Goal: Book appointment/travel/reservation

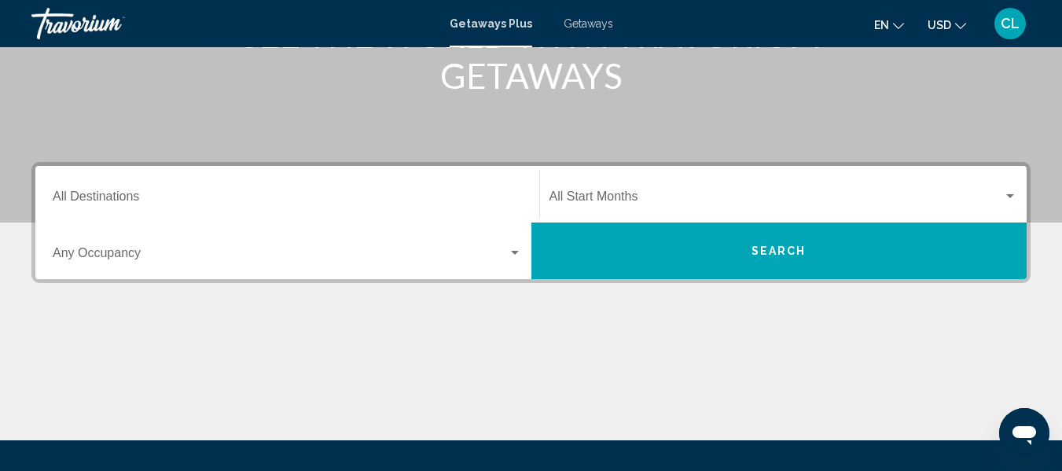
scroll to position [252, 0]
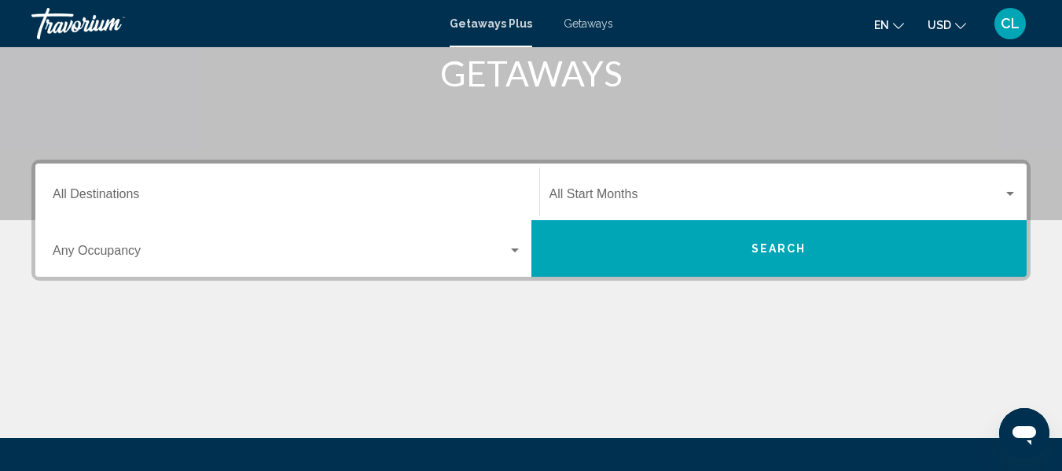
click at [734, 234] on button "Search" at bounding box center [779, 248] width 496 height 57
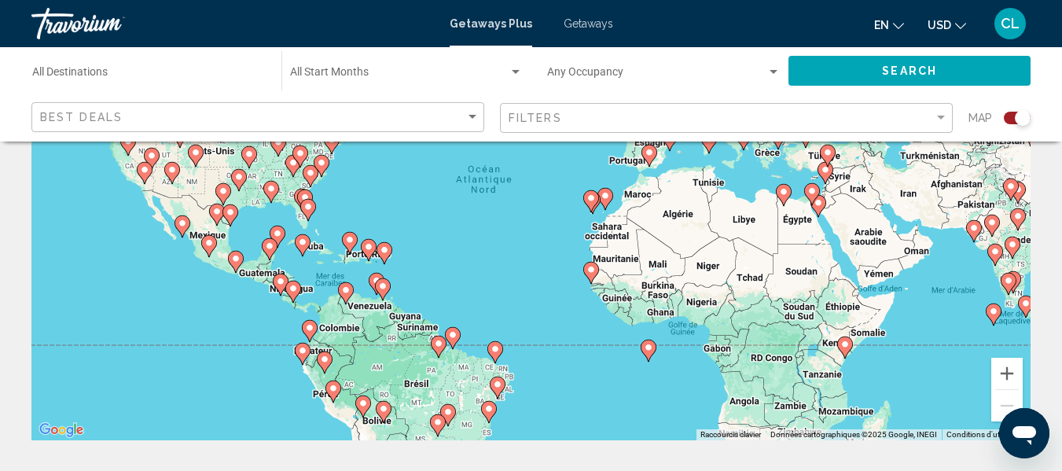
scroll to position [220, 0]
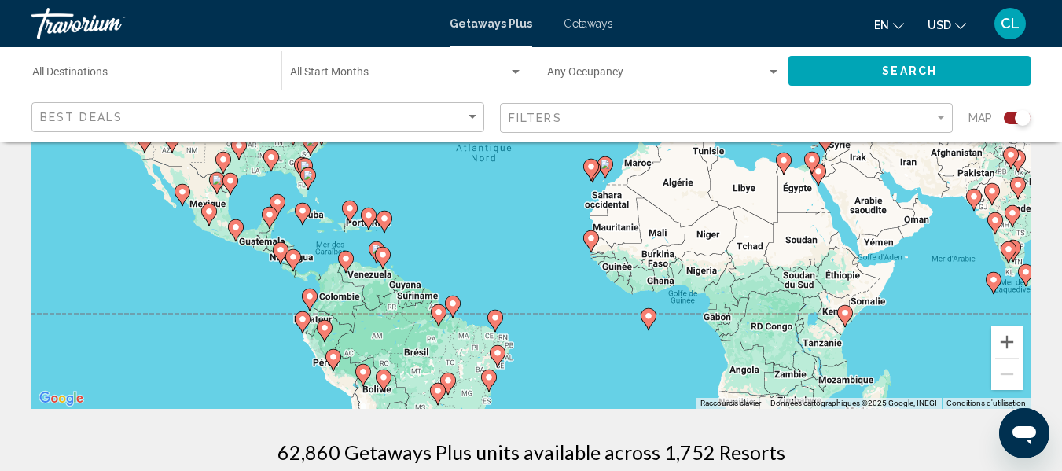
click at [384, 259] on icon "Main content" at bounding box center [382, 258] width 14 height 20
type input "**********"
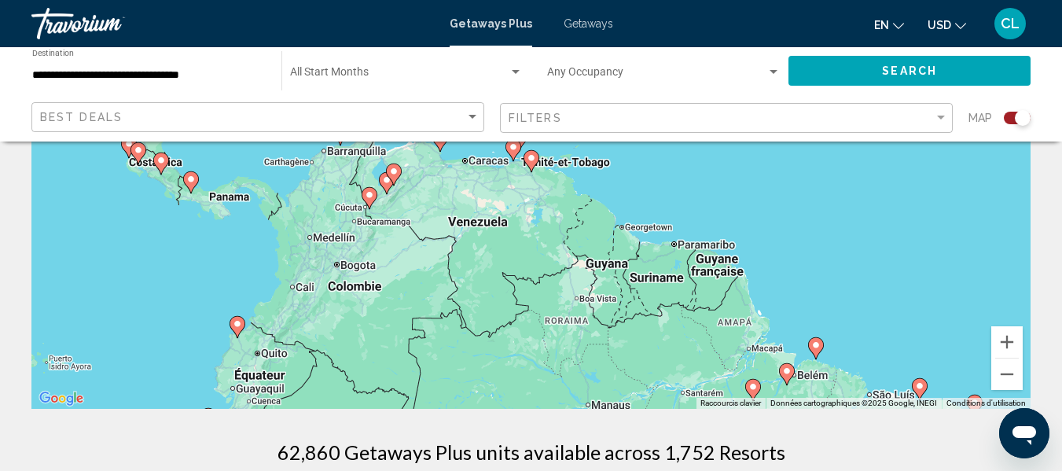
click at [878, 72] on button "Search" at bounding box center [909, 70] width 242 height 29
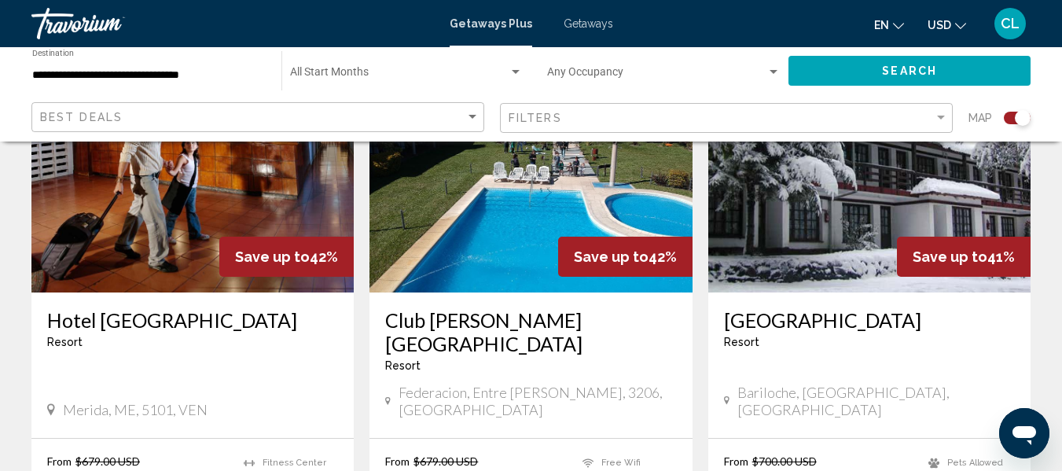
scroll to position [660, 0]
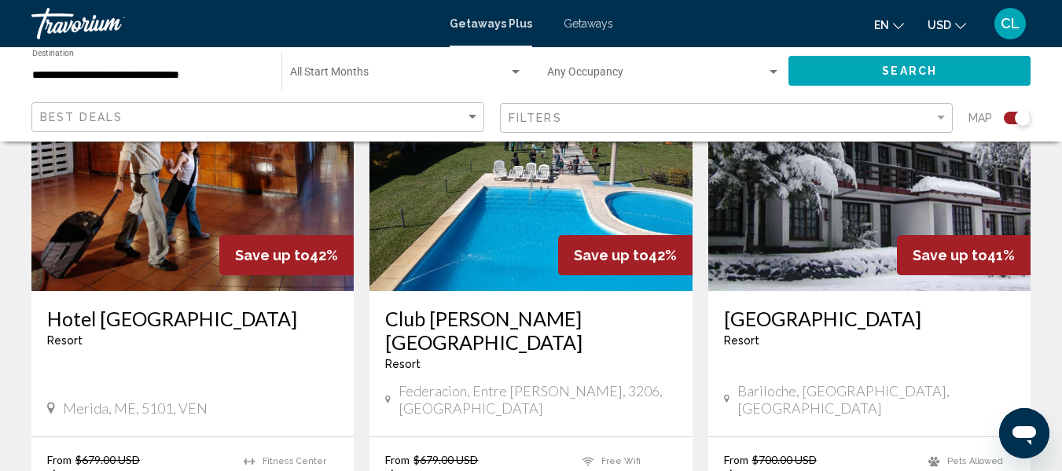
click at [935, 31] on span "USD" at bounding box center [940, 25] width 24 height 13
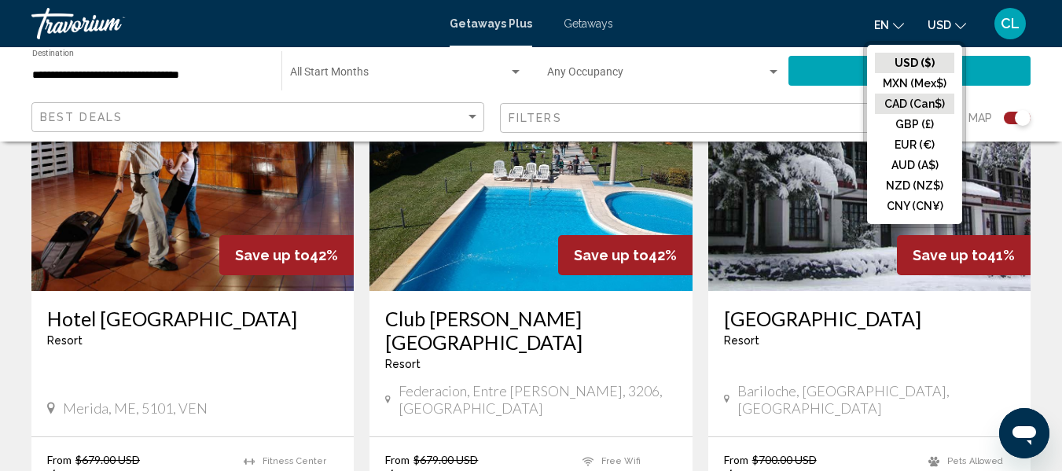
click at [912, 103] on button "CAD (Can$)" at bounding box center [914, 104] width 79 height 20
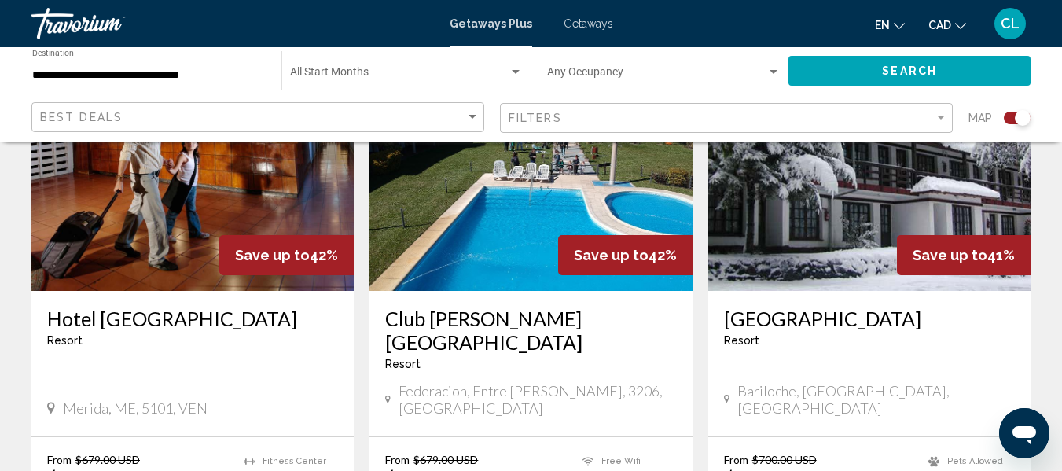
click at [910, 66] on span "Search" at bounding box center [909, 71] width 55 height 13
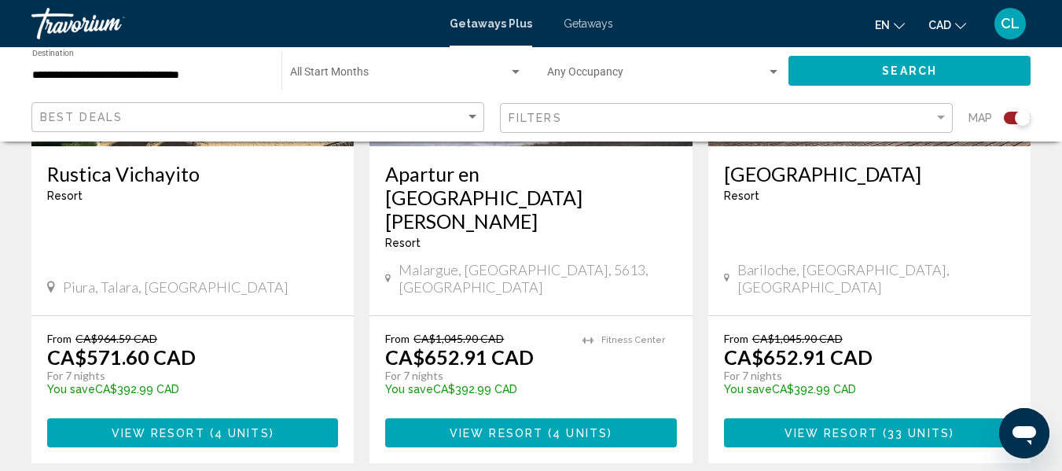
scroll to position [2594, 0]
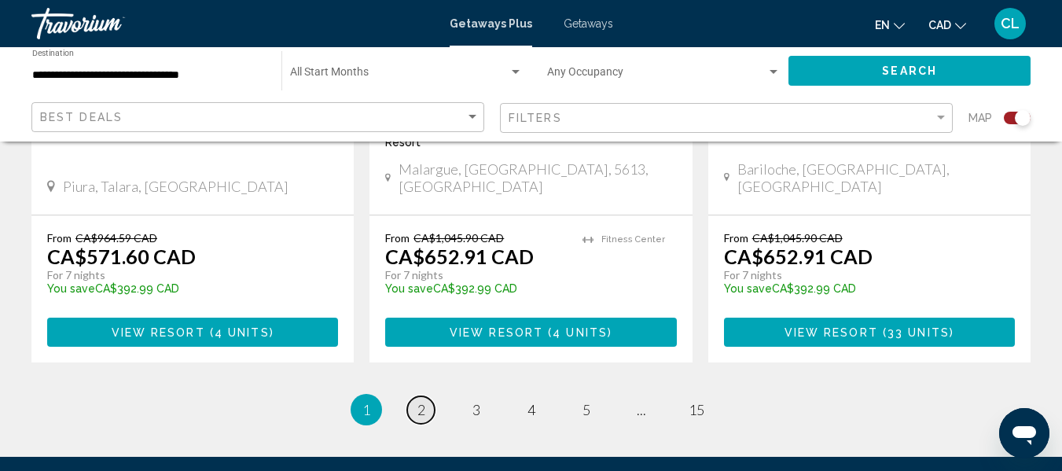
click at [416, 396] on link "page 2" at bounding box center [421, 410] width 28 height 28
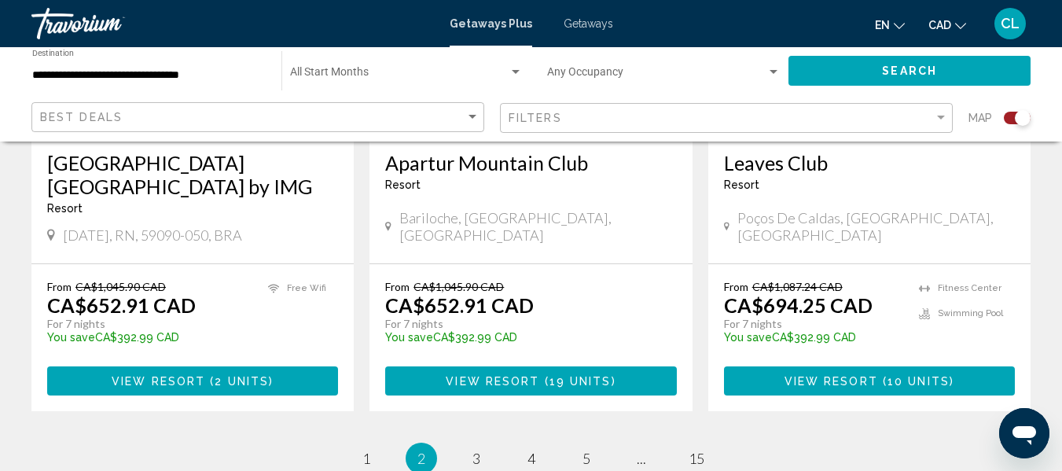
scroll to position [2594, 0]
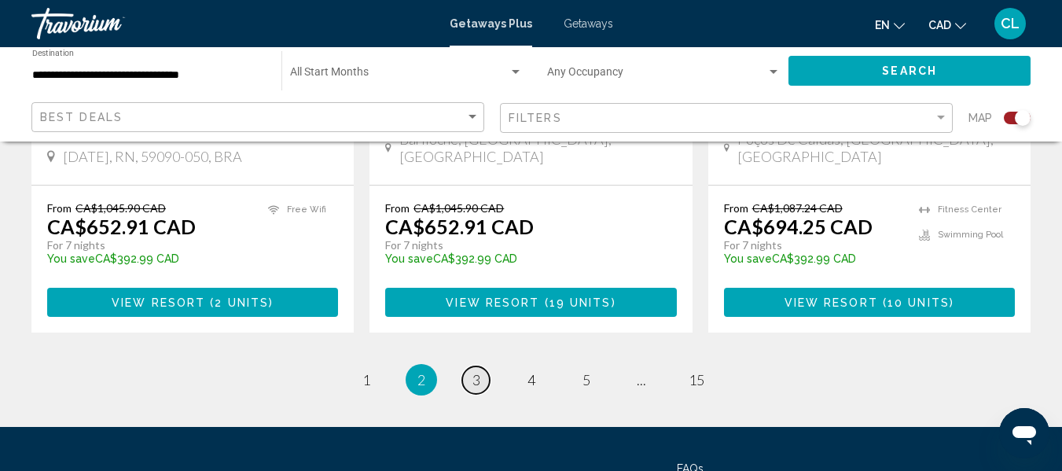
click at [476, 371] on span "3" at bounding box center [476, 379] width 8 height 17
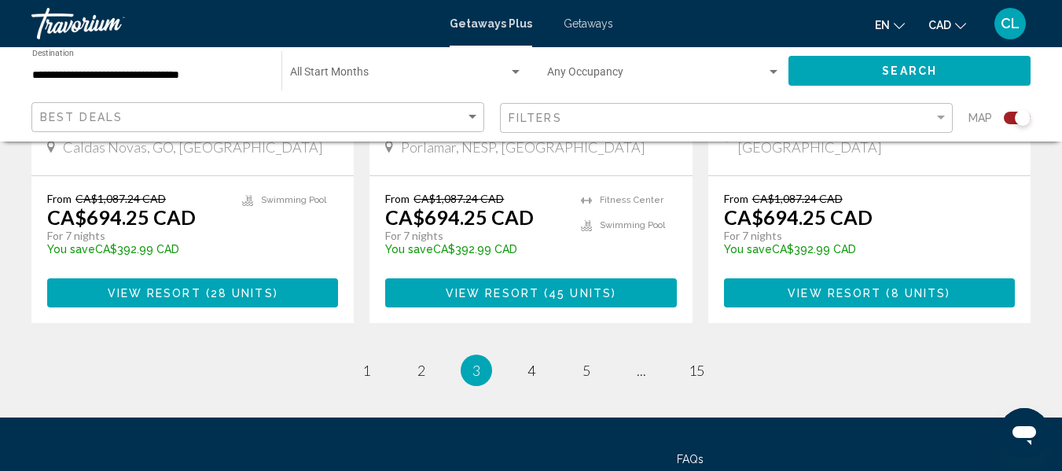
scroll to position [2662, 0]
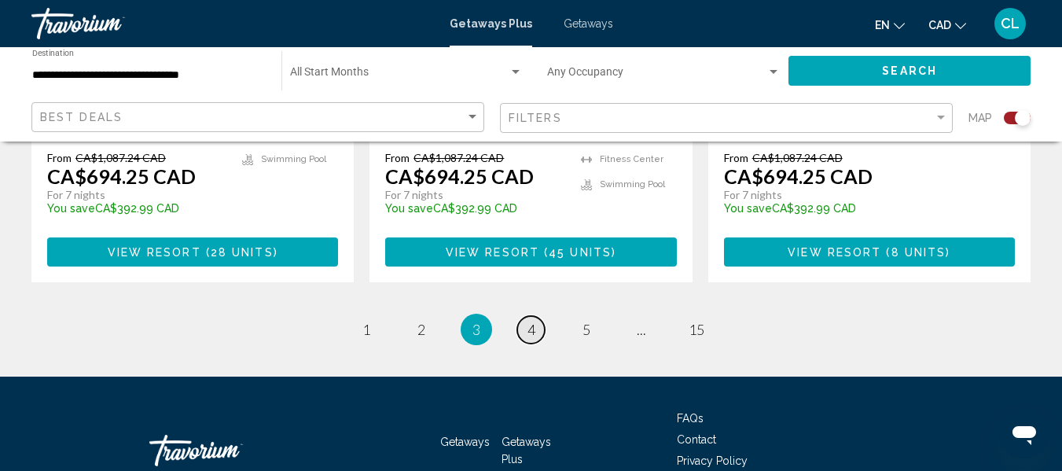
click at [535, 316] on link "page 4" at bounding box center [531, 330] width 28 height 28
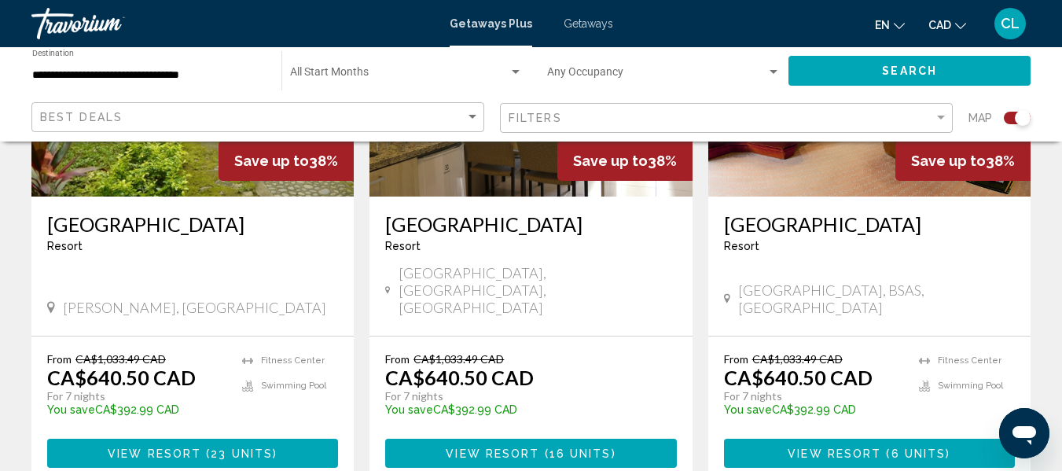
scroll to position [2515, 0]
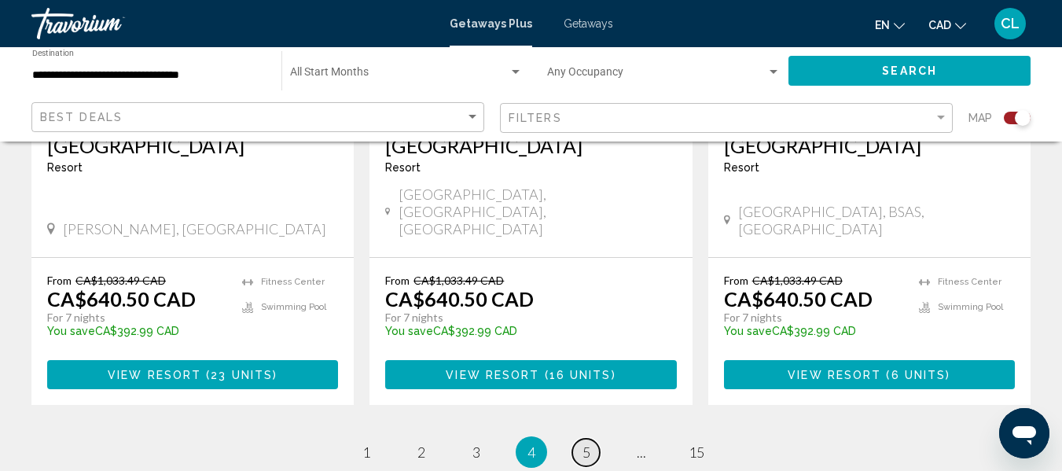
click at [585, 443] on span "5" at bounding box center [586, 451] width 8 height 17
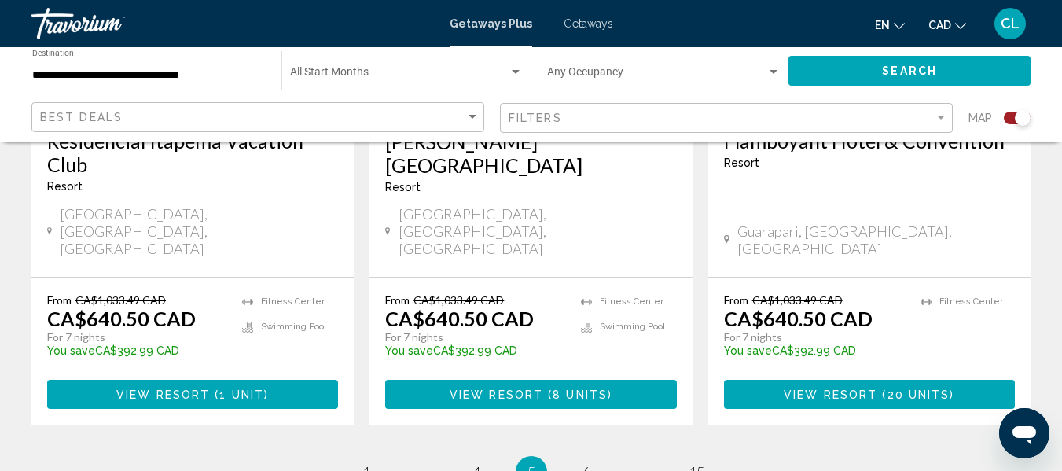
scroll to position [2583, 0]
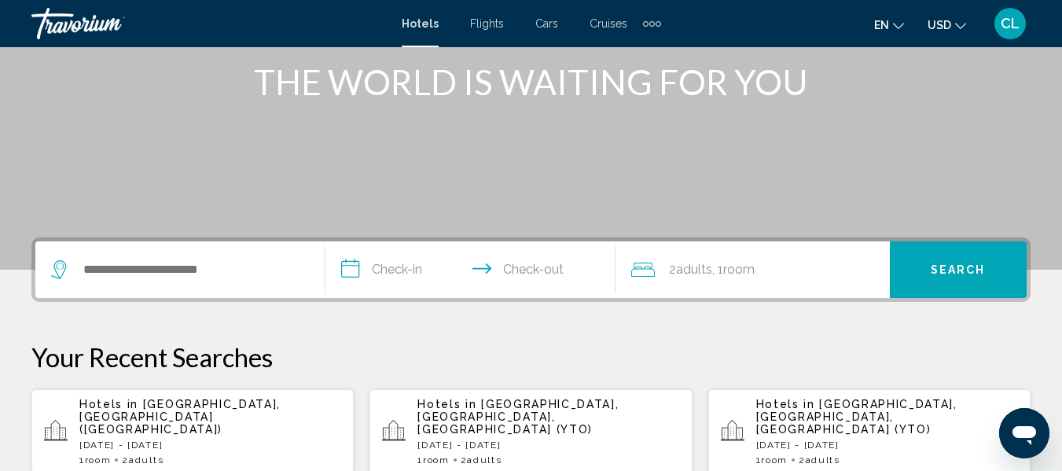
scroll to position [220, 0]
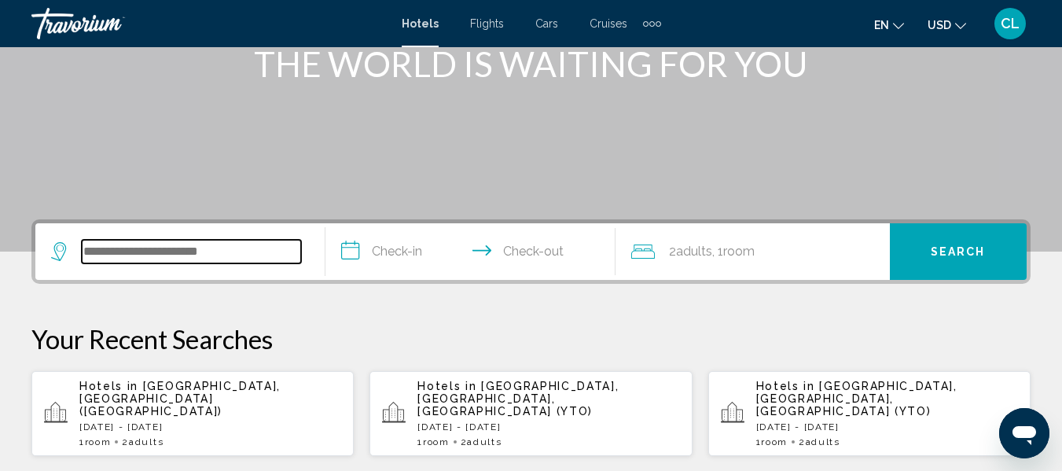
click at [82, 250] on input "Search widget" at bounding box center [191, 252] width 219 height 24
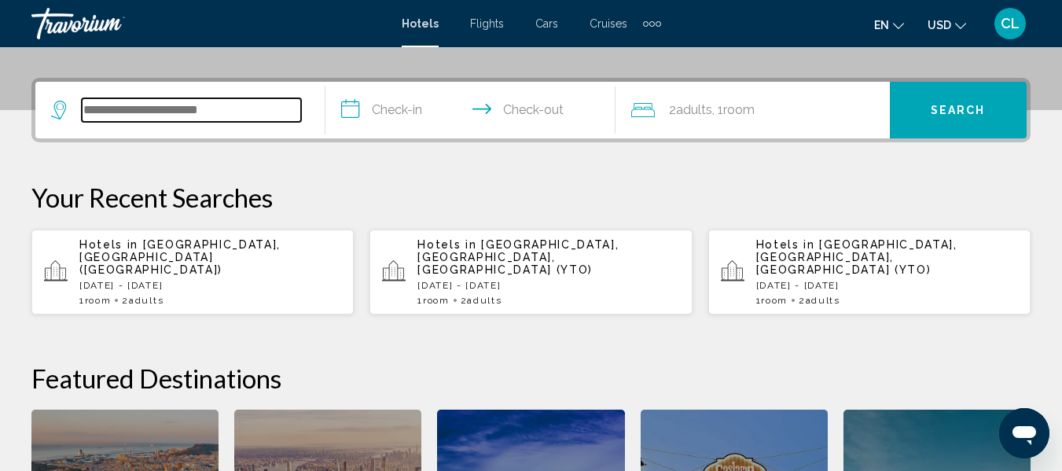
scroll to position [388, 0]
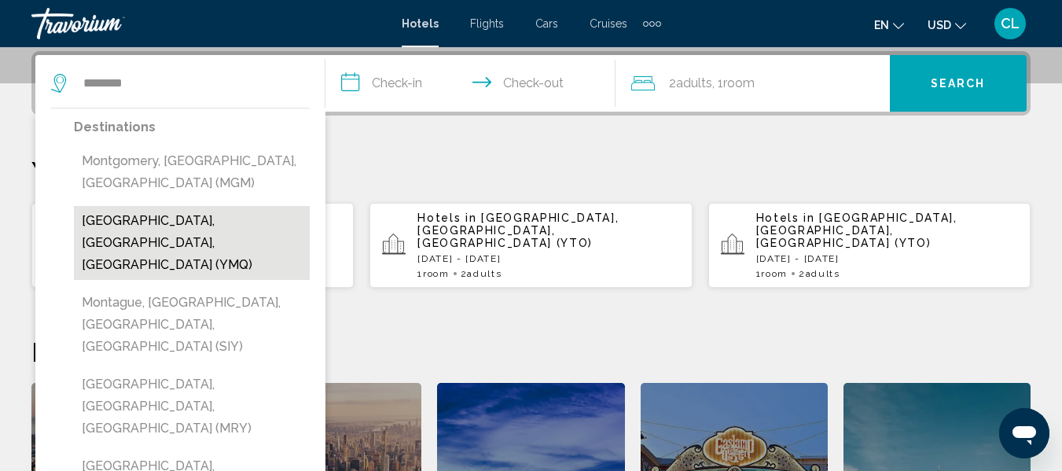
click at [226, 217] on button "Montreal, QC, Canada (YMQ)" at bounding box center [192, 243] width 236 height 74
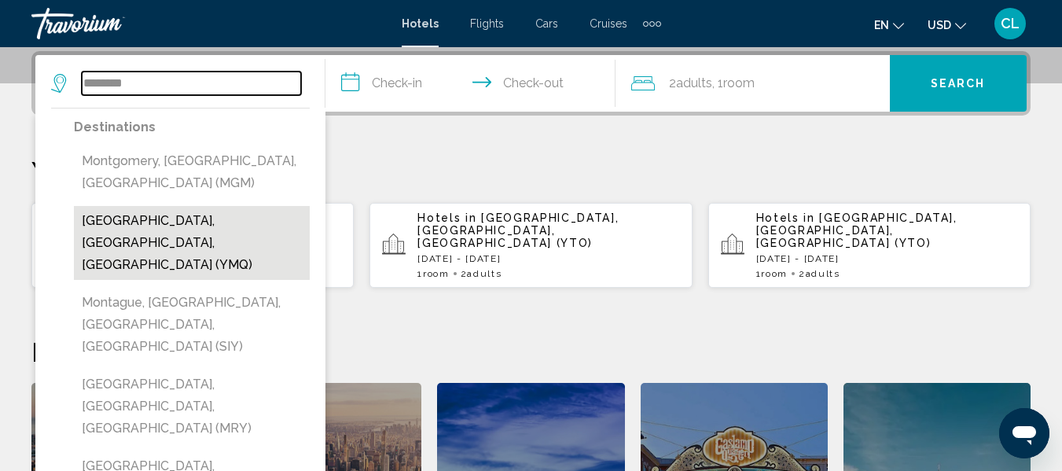
type input "**********"
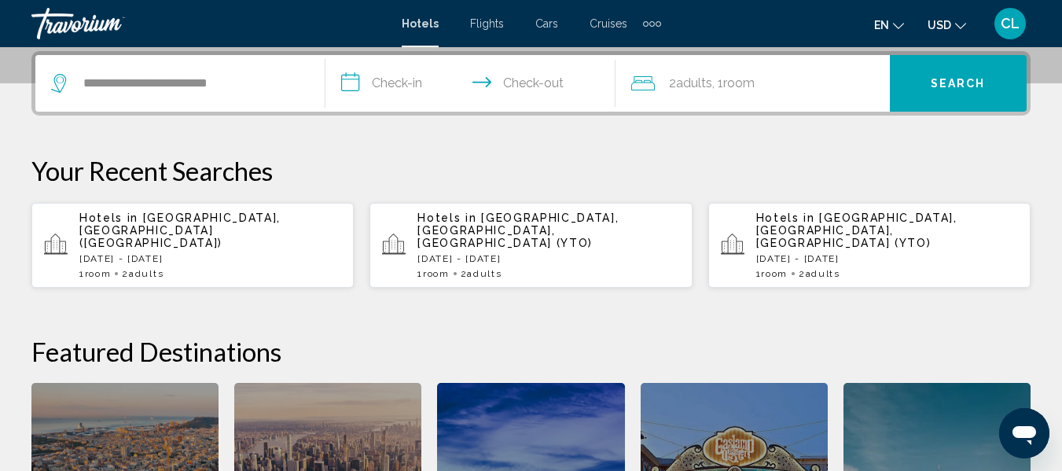
click at [354, 87] on input "**********" at bounding box center [473, 85] width 296 height 61
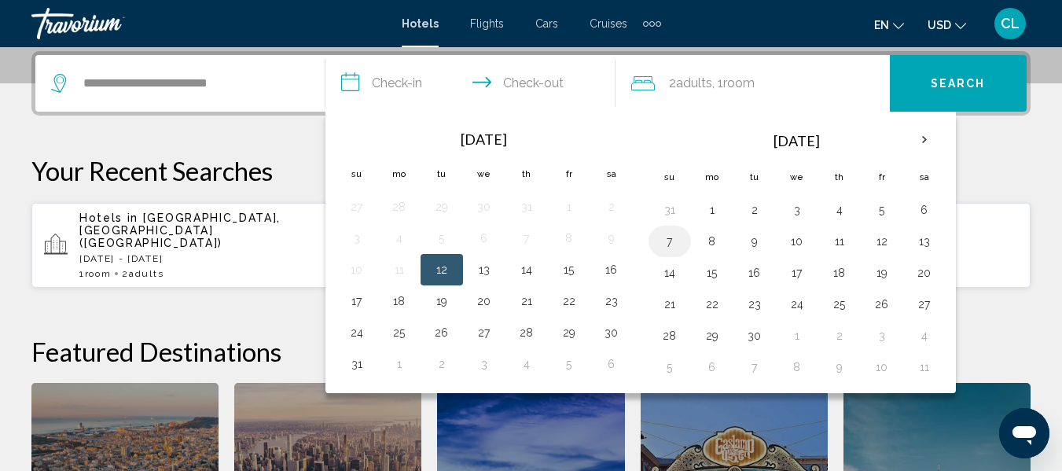
click at [666, 243] on button "7" at bounding box center [669, 241] width 25 height 22
click at [709, 244] on button "8" at bounding box center [712, 241] width 25 height 22
type input "**********"
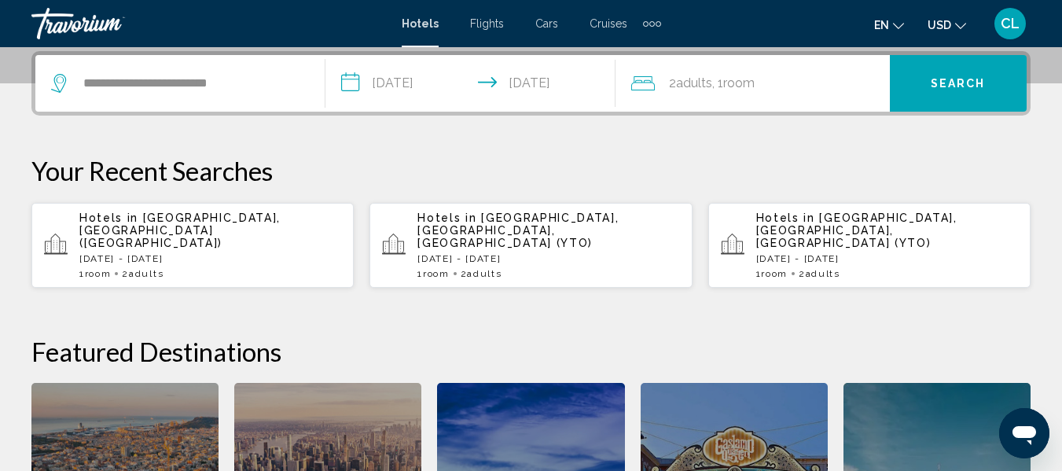
click at [938, 84] on span "Search" at bounding box center [958, 84] width 55 height 13
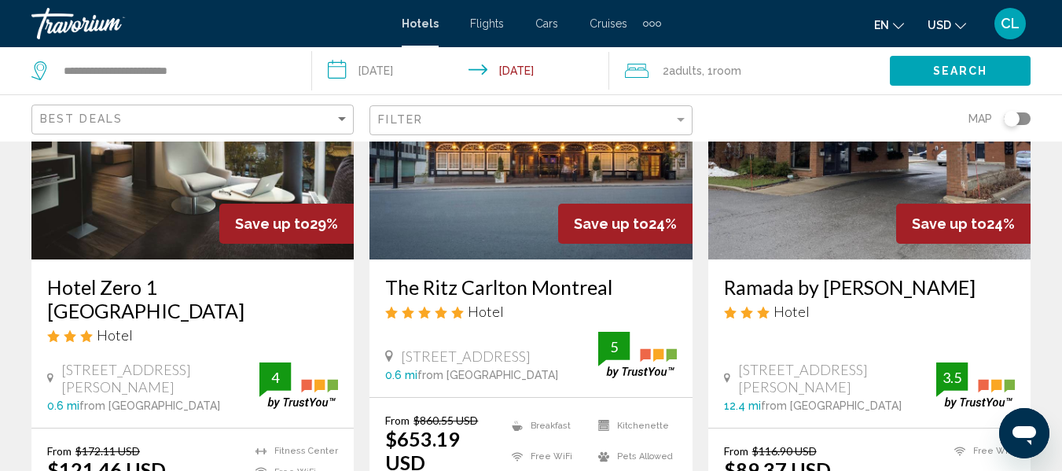
scroll to position [236, 0]
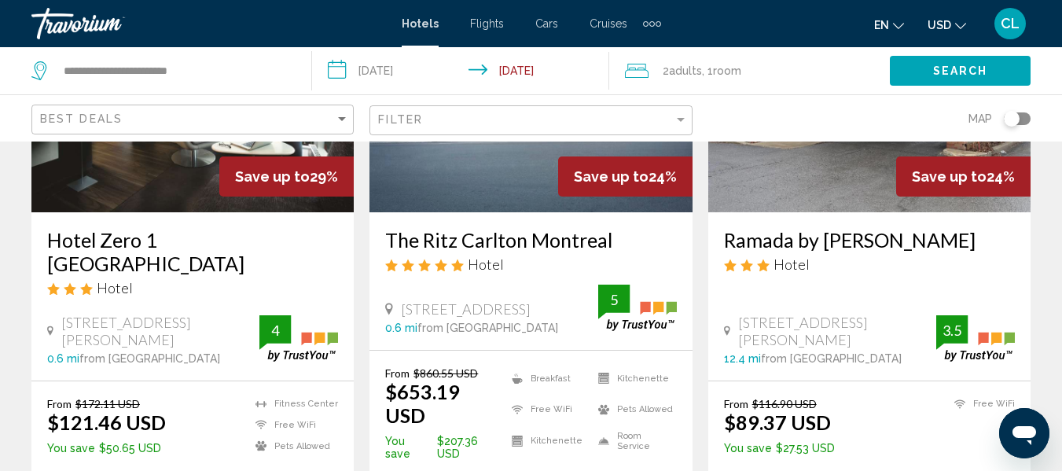
click at [951, 20] on button "USD USD ($) MXN (Mex$) CAD (Can$) GBP (£) EUR (€) AUD (A$) NZD (NZ$) CNY (CN¥)" at bounding box center [947, 24] width 39 height 23
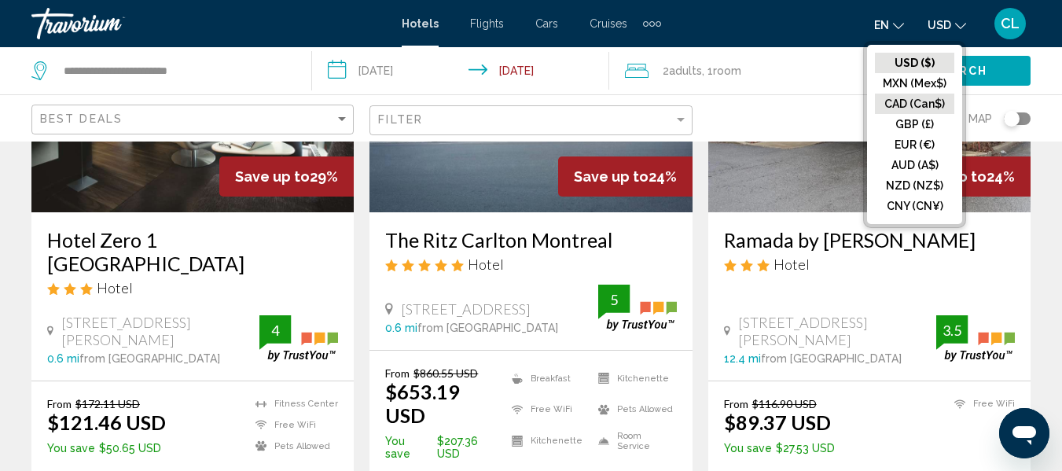
click at [902, 105] on button "CAD (Can$)" at bounding box center [914, 104] width 79 height 20
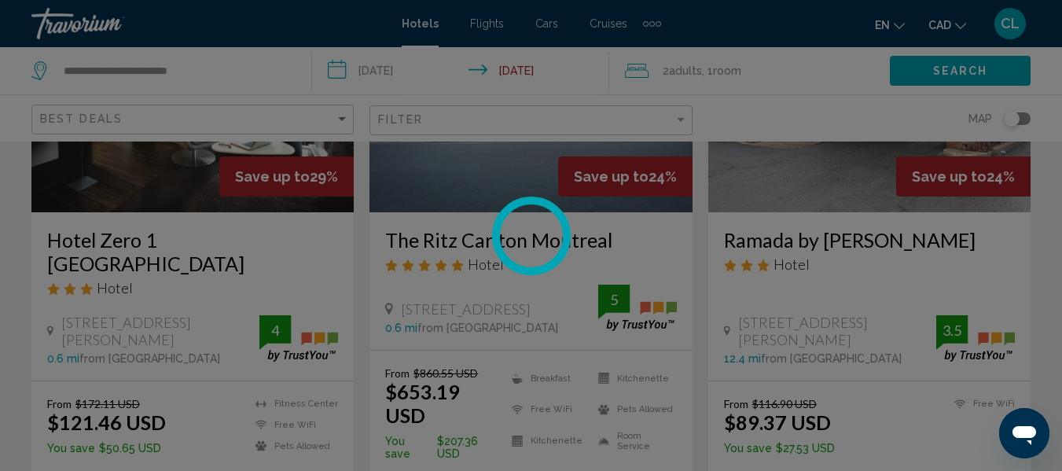
scroll to position [46, 0]
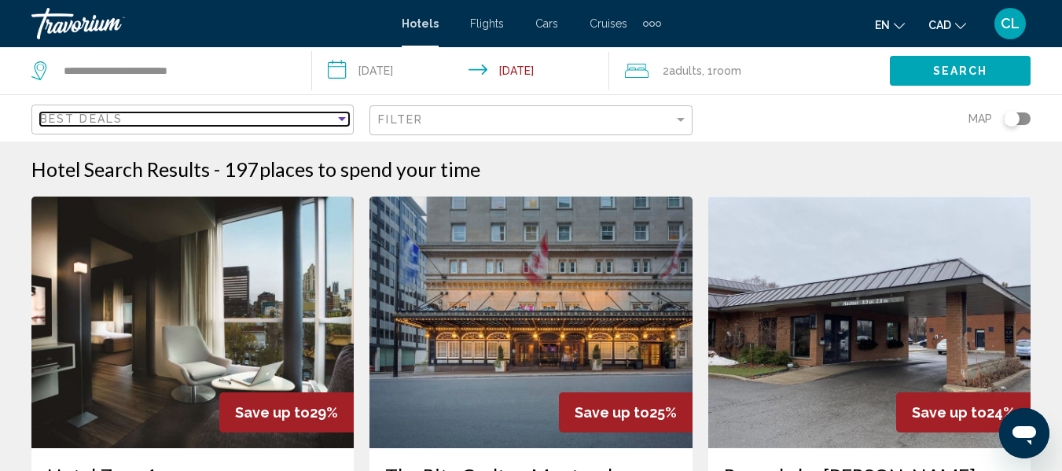
click at [344, 115] on div "Sort by" at bounding box center [342, 118] width 14 height 13
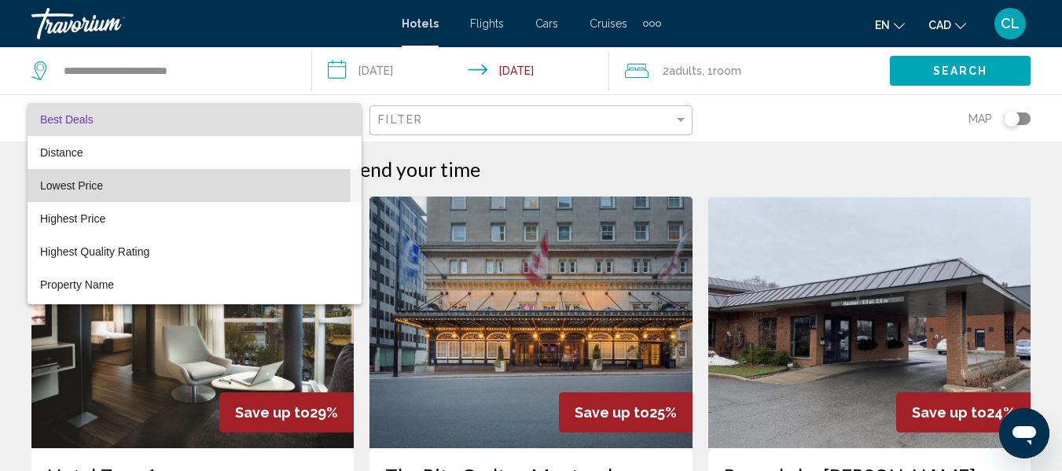
click at [64, 189] on span "Lowest Price" at bounding box center [71, 185] width 63 height 13
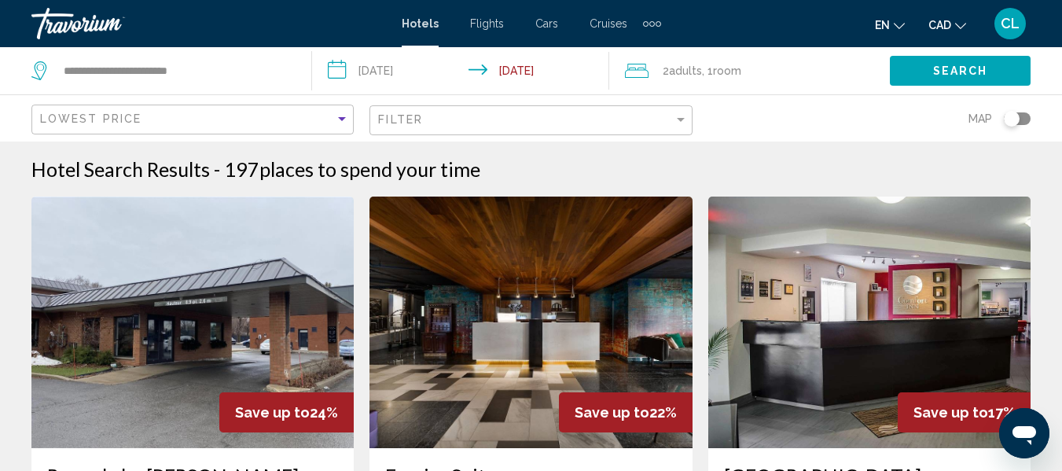
click at [935, 71] on span "Search" at bounding box center [960, 71] width 55 height 13
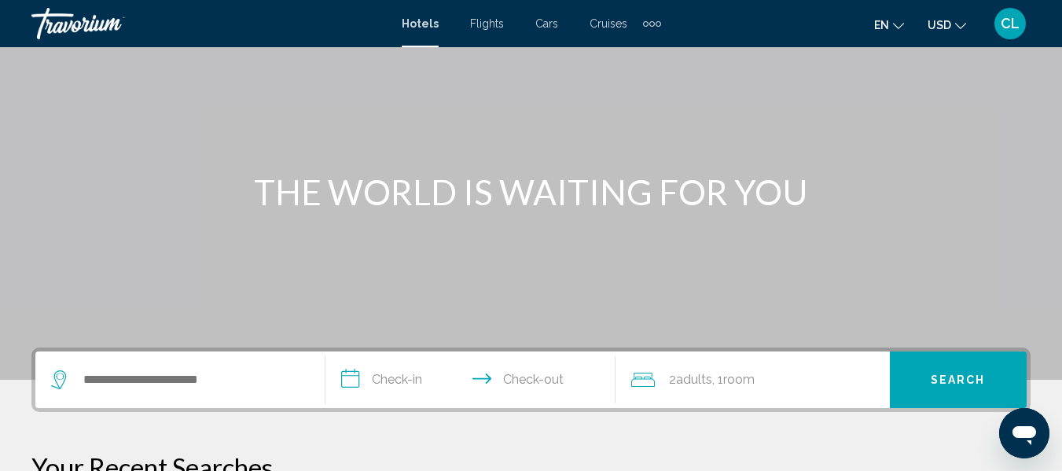
scroll to position [94, 0]
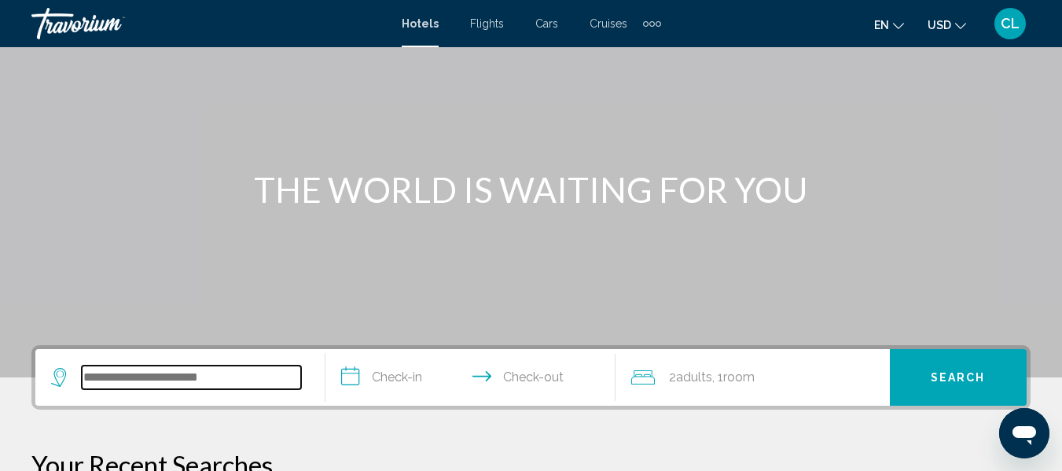
click at [103, 379] on input "Search widget" at bounding box center [191, 378] width 219 height 24
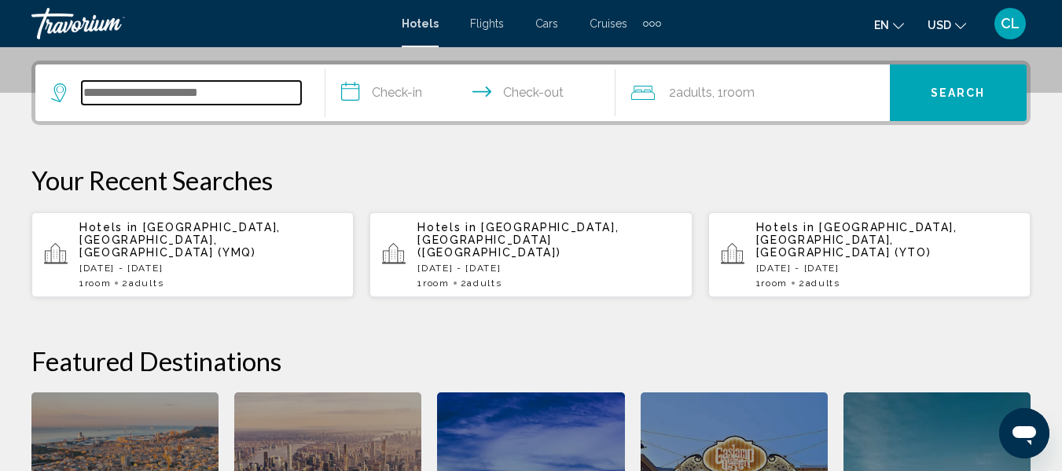
scroll to position [388, 0]
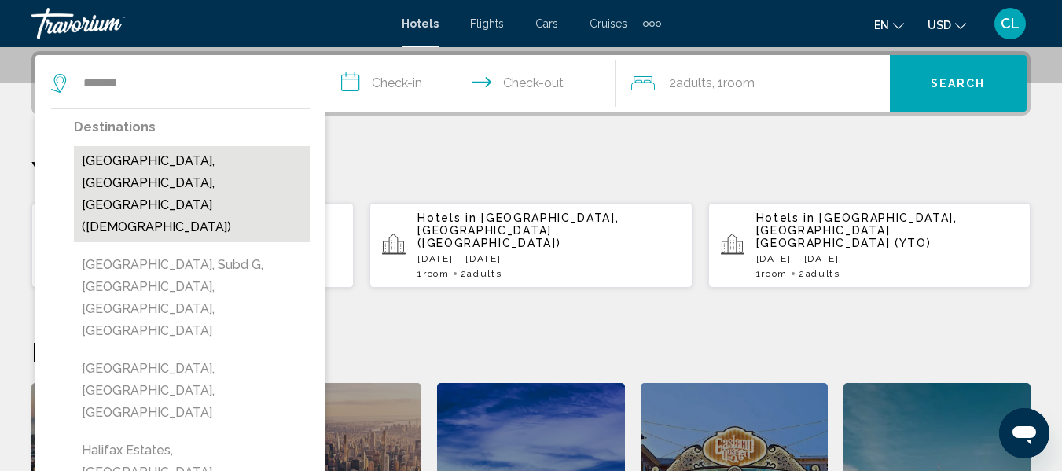
click at [207, 167] on button "Halifax, NS, Canada (YHZ)" at bounding box center [192, 194] width 236 height 96
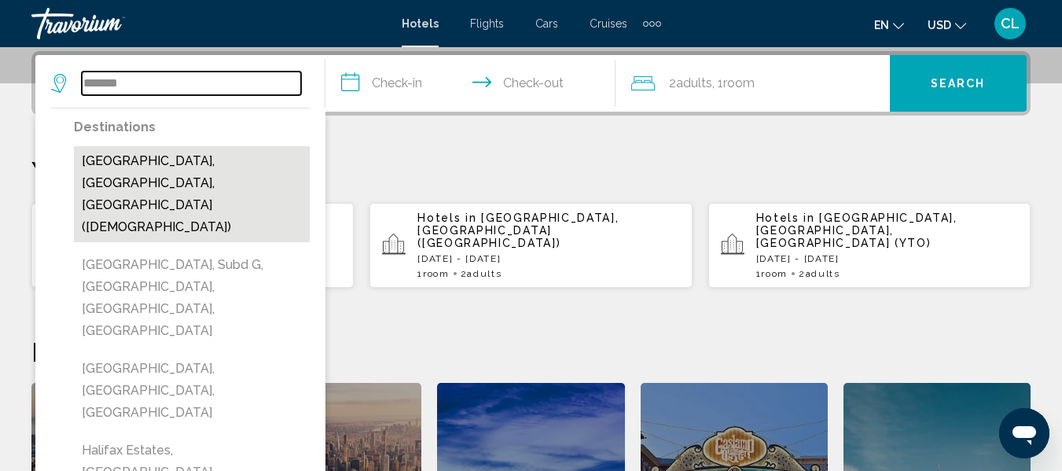
type input "**********"
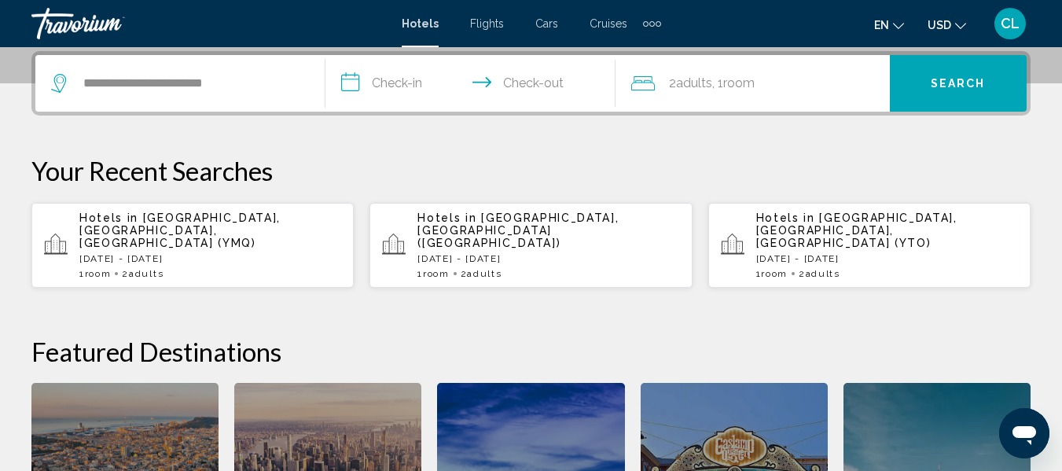
click at [349, 83] on input "**********" at bounding box center [473, 85] width 296 height 61
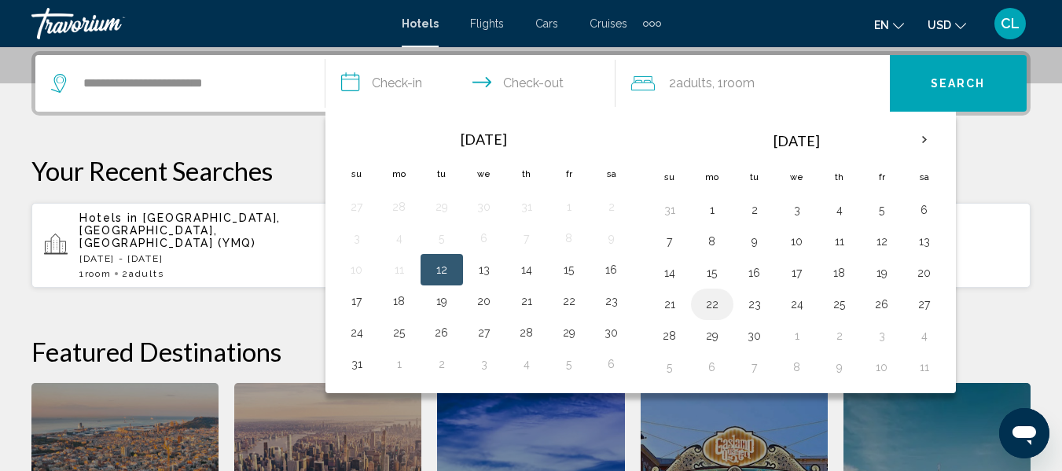
click at [709, 305] on button "22" at bounding box center [712, 304] width 25 height 22
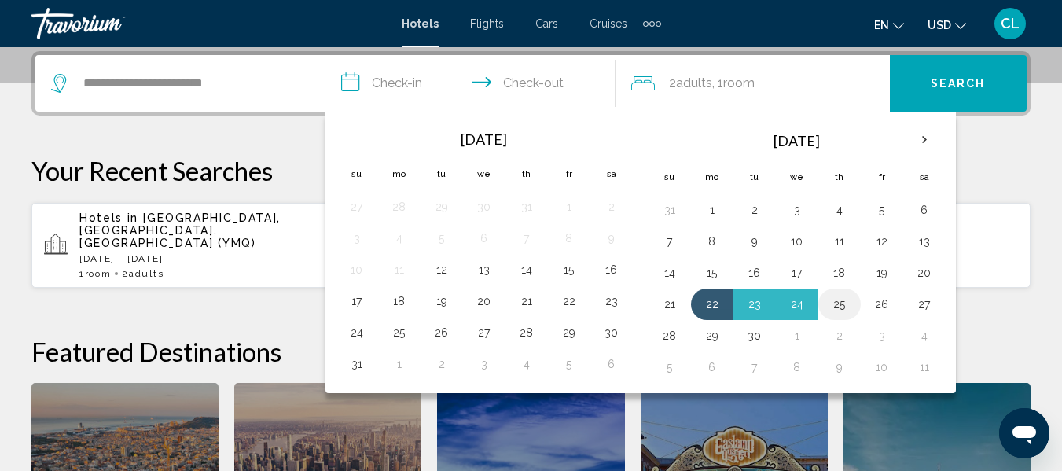
click at [837, 308] on button "25" at bounding box center [839, 304] width 25 height 22
type input "**********"
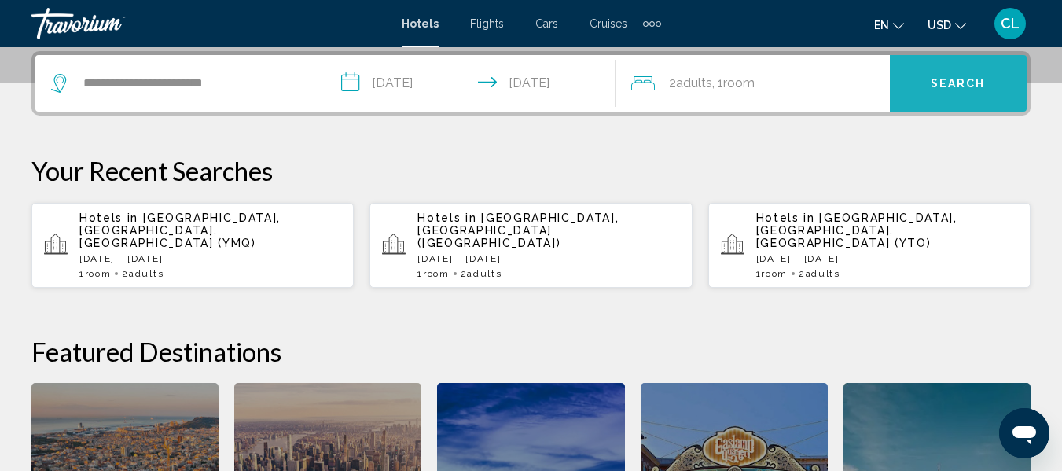
click at [960, 79] on span "Search" at bounding box center [958, 84] width 55 height 13
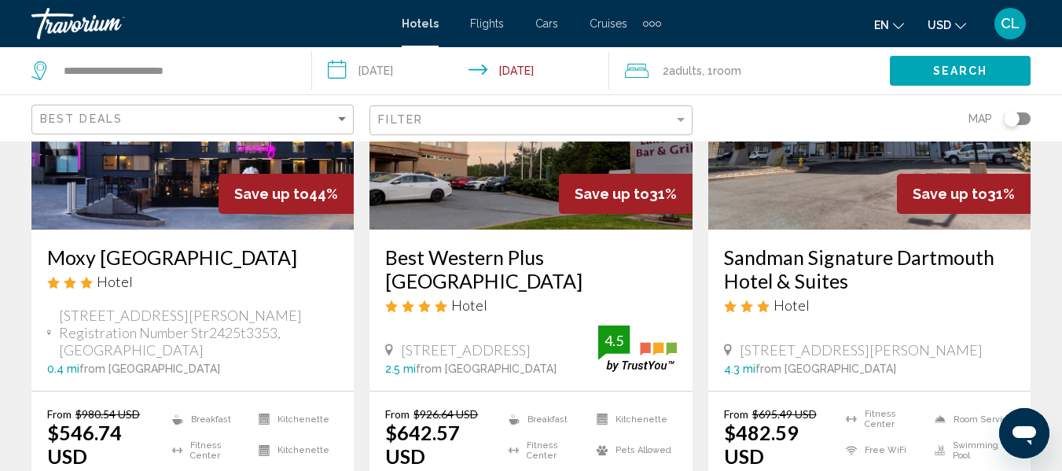
scroll to position [236, 0]
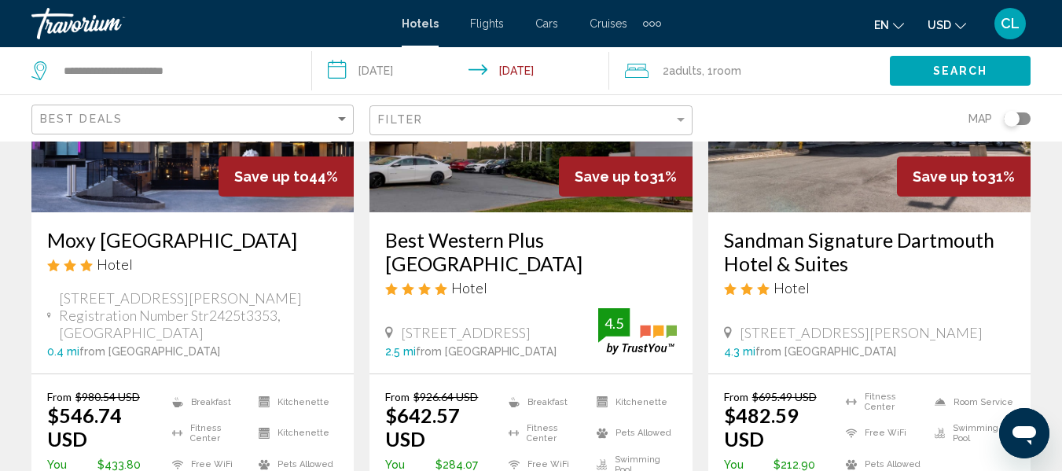
click at [940, 24] on span "USD" at bounding box center [940, 25] width 24 height 13
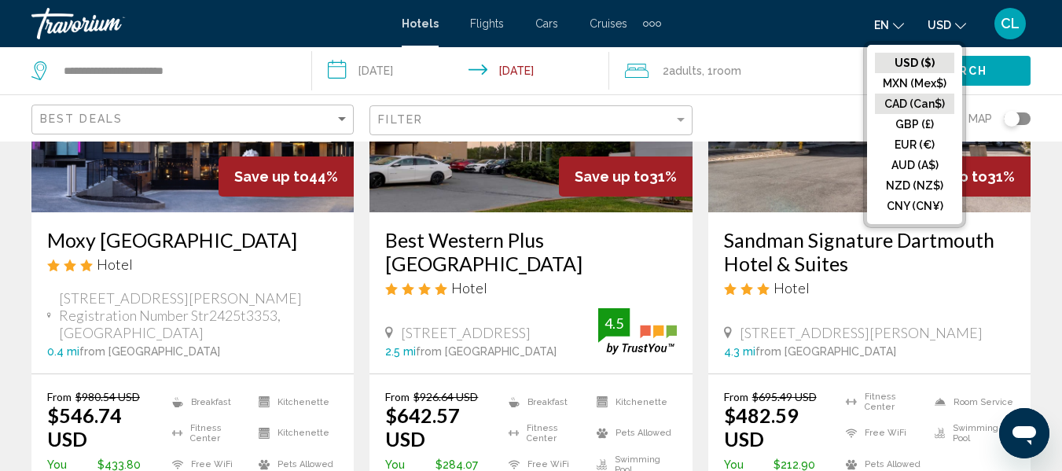
click at [917, 97] on button "CAD (Can$)" at bounding box center [914, 104] width 79 height 20
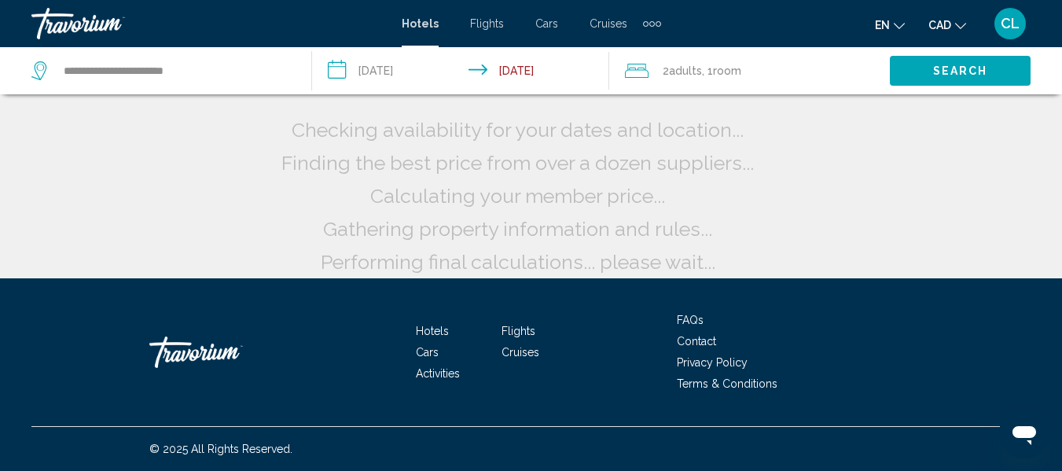
scroll to position [46, 0]
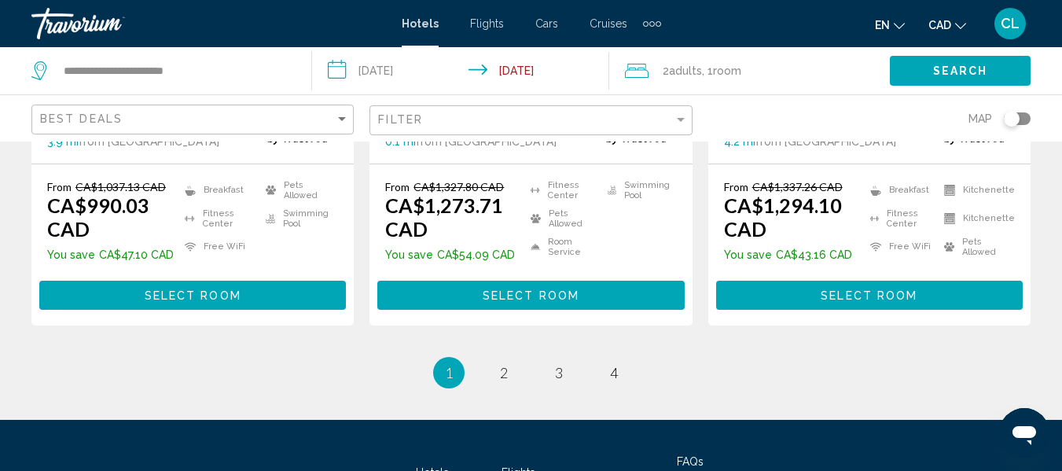
scroll to position [2358, 0]
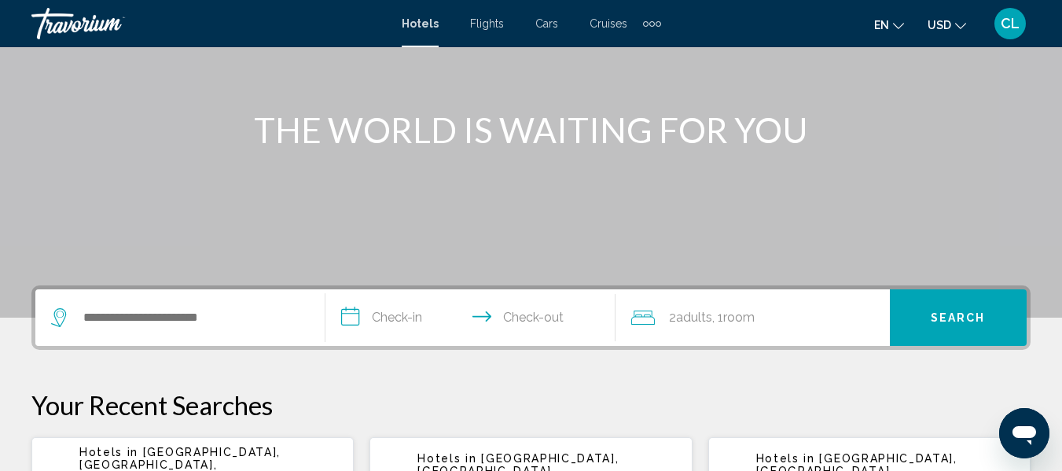
scroll to position [157, 0]
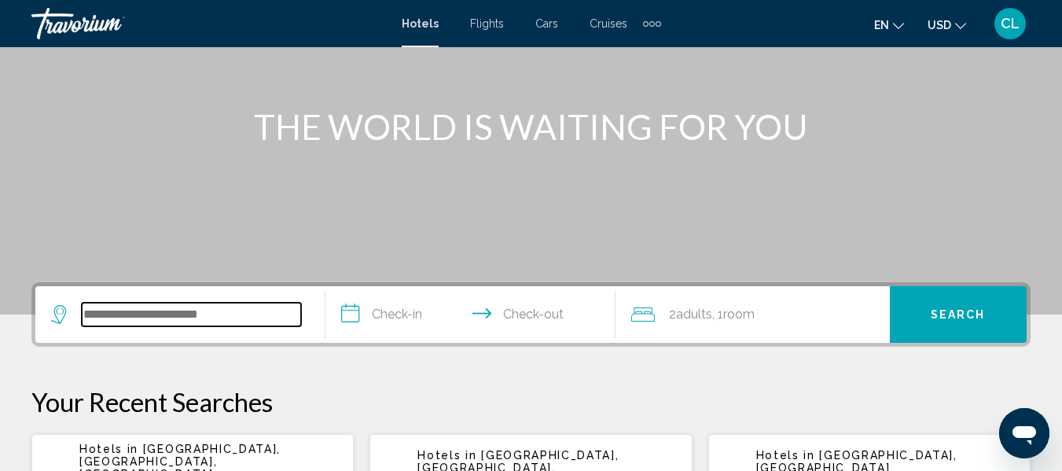
click at [93, 311] on input "Search widget" at bounding box center [191, 315] width 219 height 24
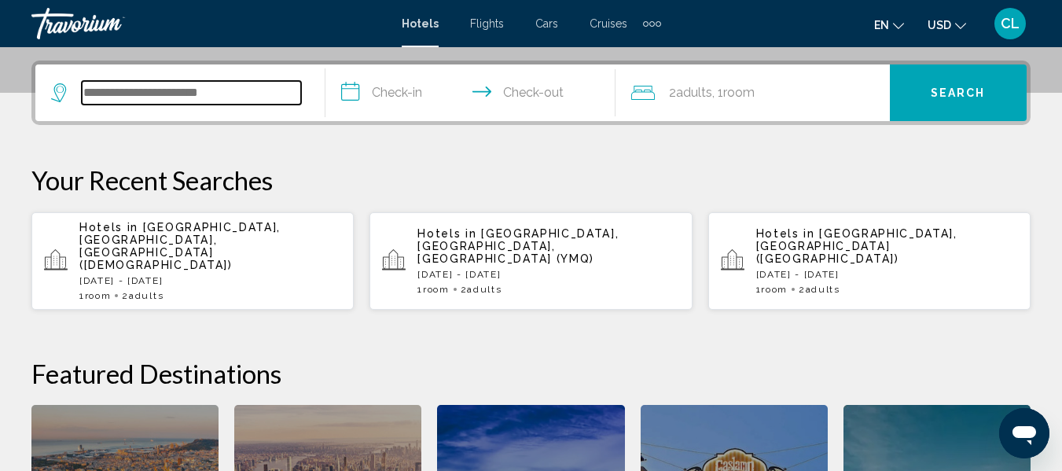
scroll to position [388, 0]
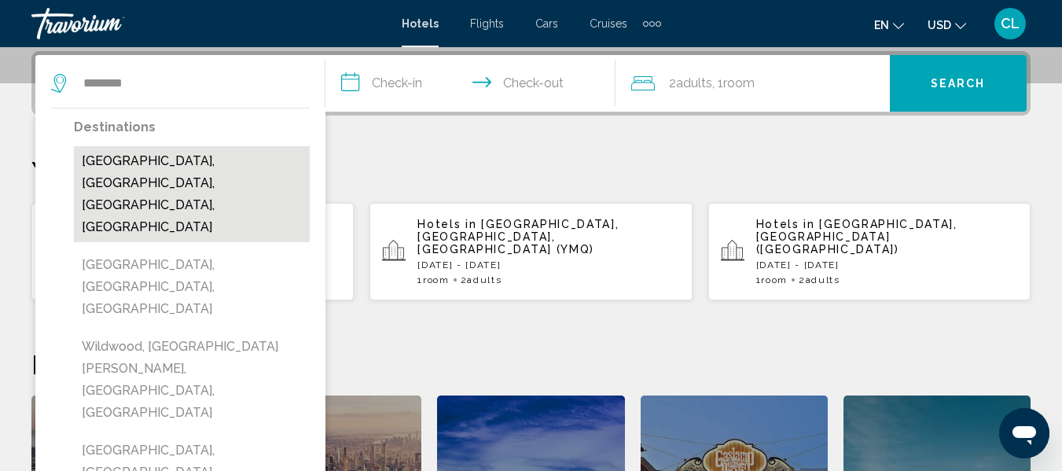
click at [175, 159] on button "Wildwood, Leesburg, FL, United States" at bounding box center [192, 194] width 236 height 96
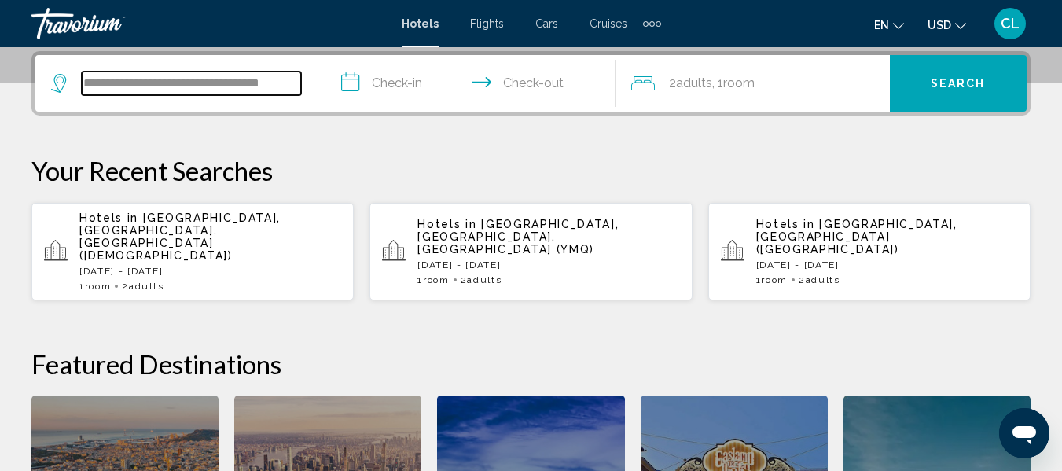
click at [140, 88] on input "**********" at bounding box center [191, 84] width 219 height 24
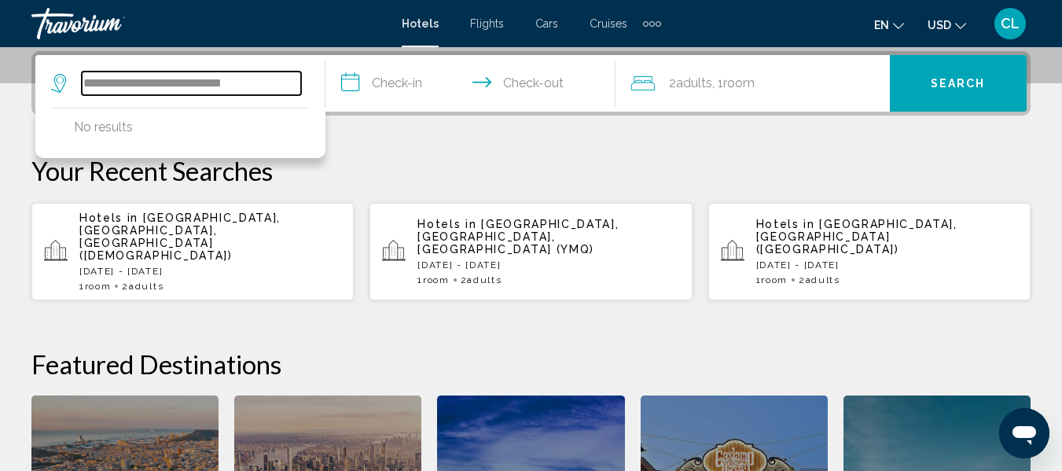
click at [263, 86] on input "**********" at bounding box center [191, 84] width 219 height 24
type input "*"
click at [100, 84] on input "Search widget" at bounding box center [191, 84] width 219 height 24
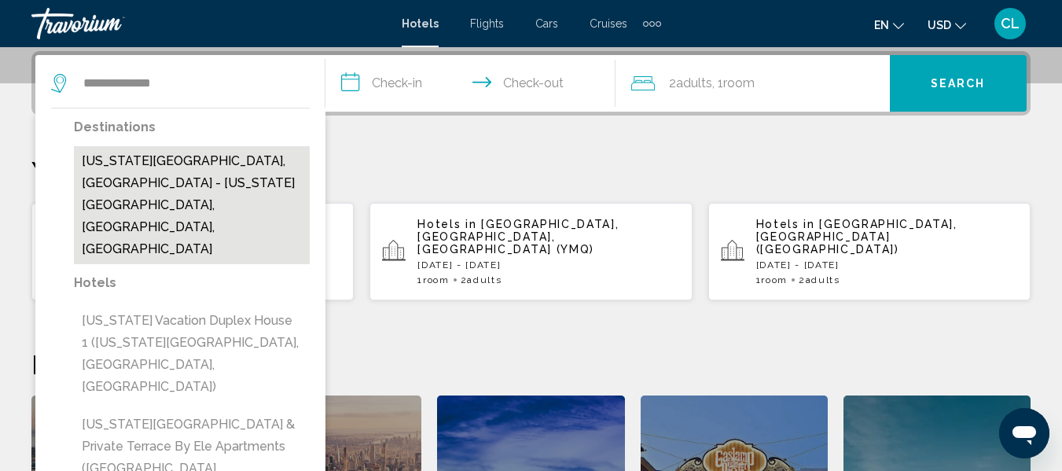
click at [129, 156] on button "Virginia Beach, Norfolk - Virginia Beach, VA, United States" at bounding box center [192, 205] width 236 height 118
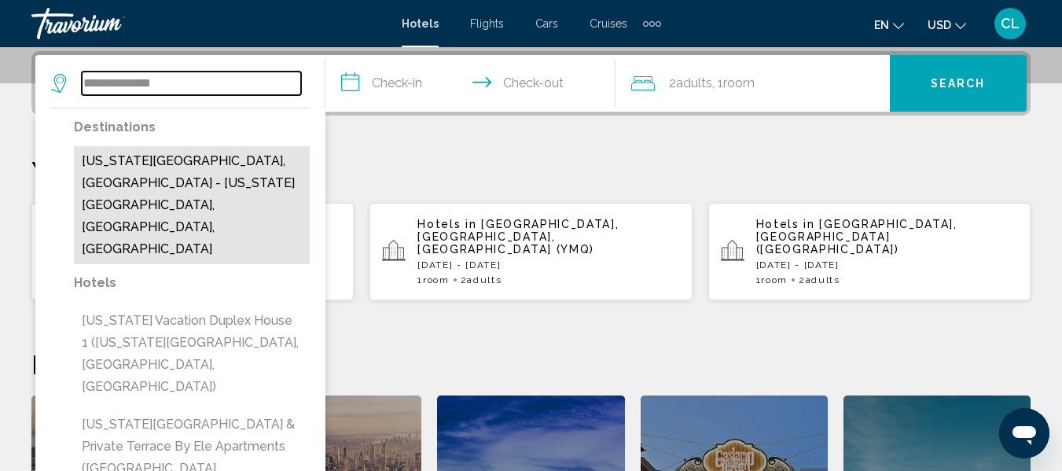
type input "**********"
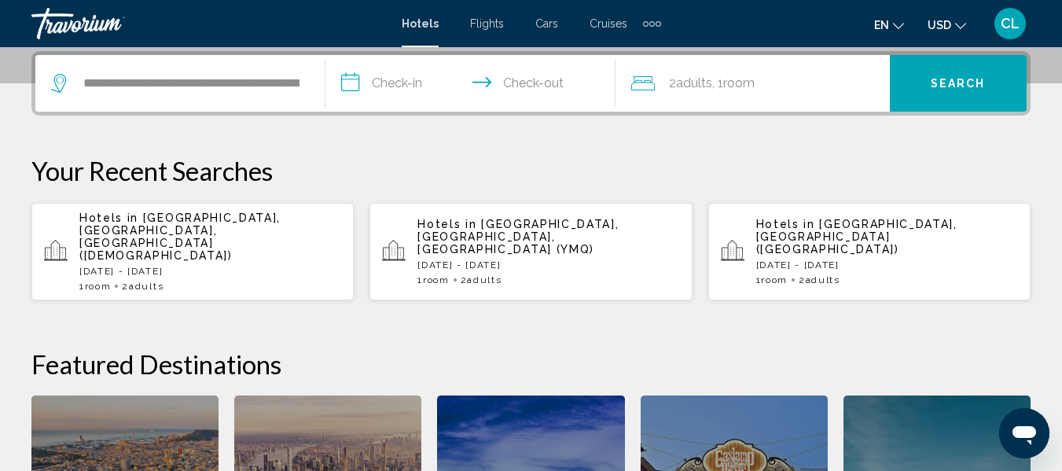
click at [351, 79] on input "**********" at bounding box center [473, 85] width 296 height 61
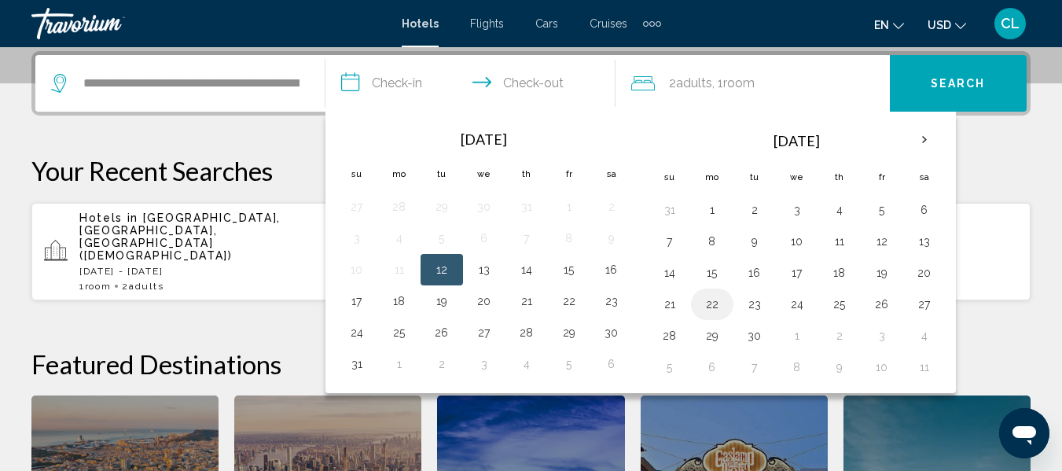
click at [711, 302] on button "22" at bounding box center [712, 304] width 25 height 22
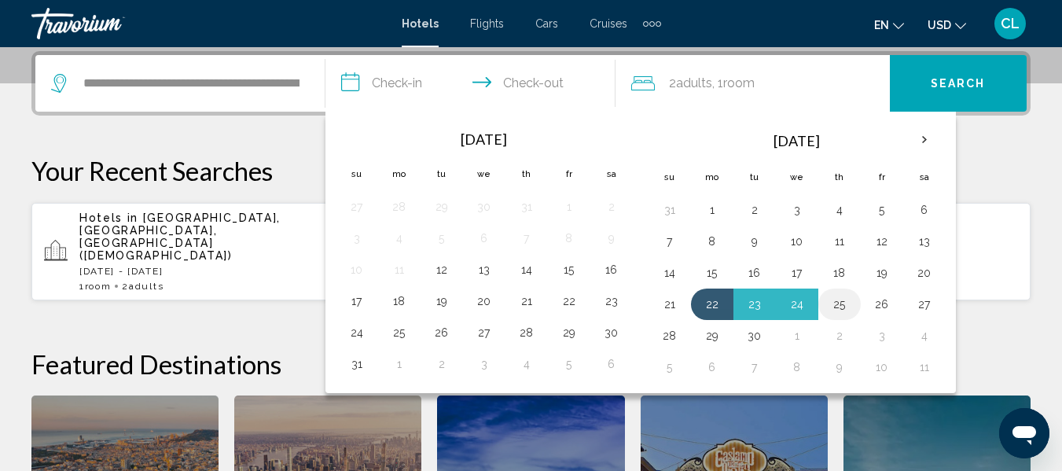
click at [837, 305] on button "25" at bounding box center [839, 304] width 25 height 22
type input "**********"
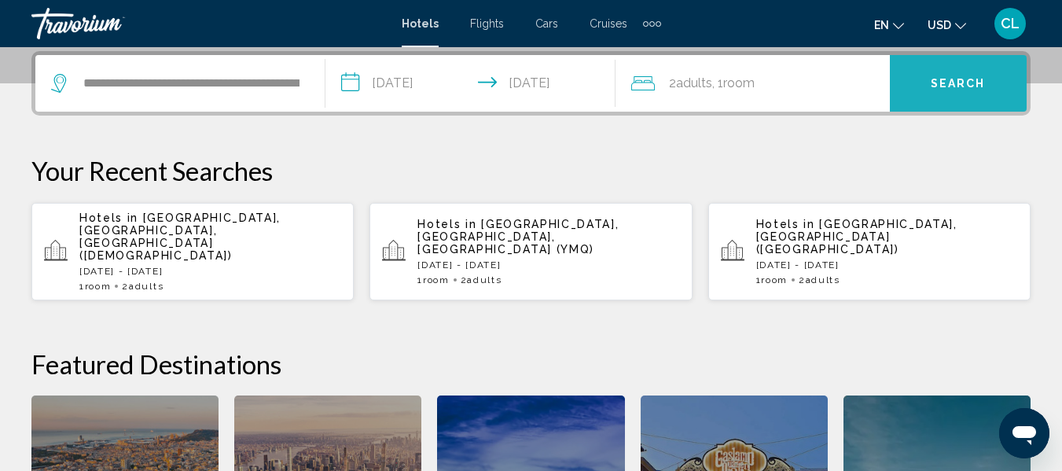
click at [952, 74] on button "Search" at bounding box center [958, 83] width 137 height 57
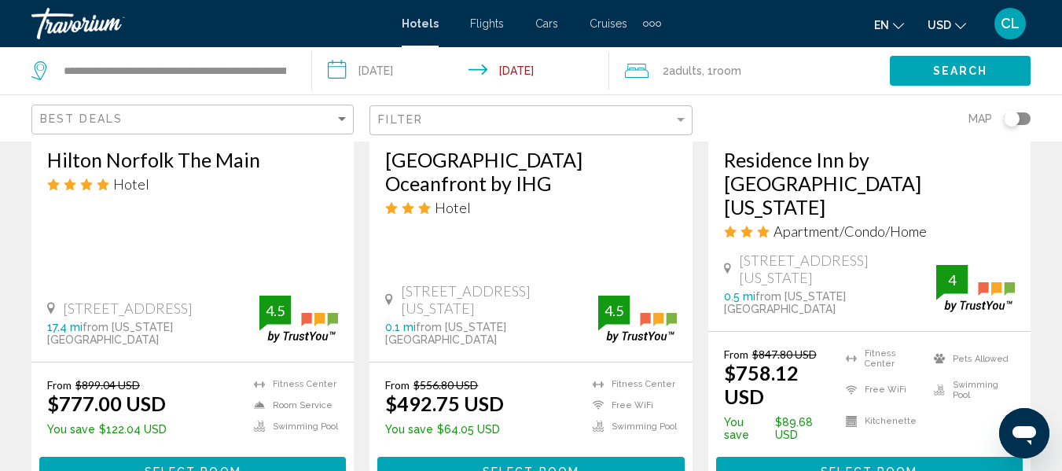
scroll to position [2186, 0]
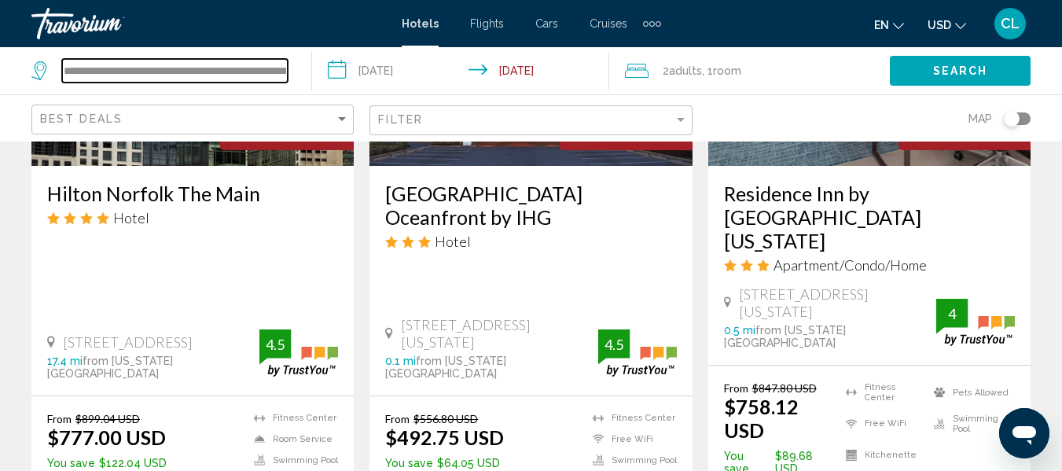
click at [182, 64] on input "**********" at bounding box center [175, 71] width 226 height 24
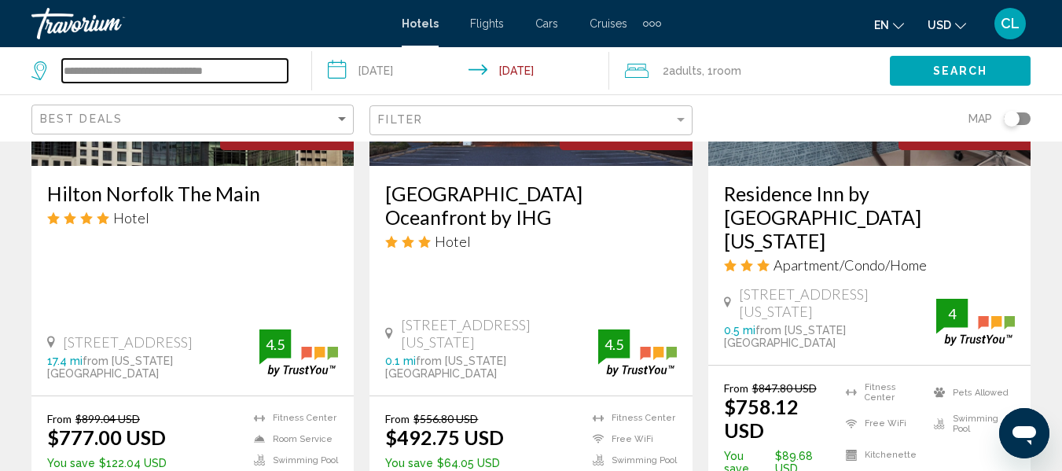
click at [240, 72] on input "**********" at bounding box center [175, 71] width 226 height 24
type input "*"
click at [83, 68] on input "Search widget" at bounding box center [175, 71] width 226 height 24
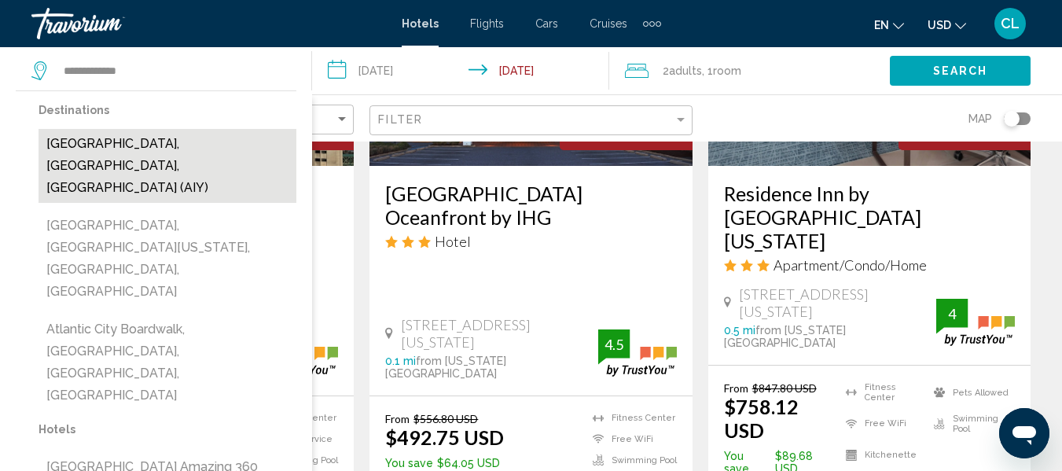
click at [205, 141] on button "Atlantic City, NJ, United States (AIY)" at bounding box center [168, 166] width 258 height 74
type input "**********"
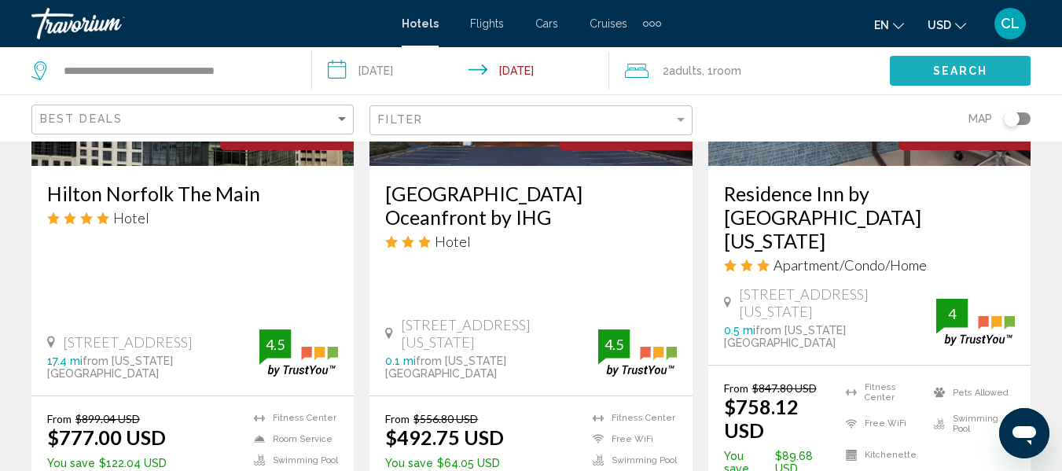
click at [930, 69] on button "Search" at bounding box center [960, 70] width 141 height 29
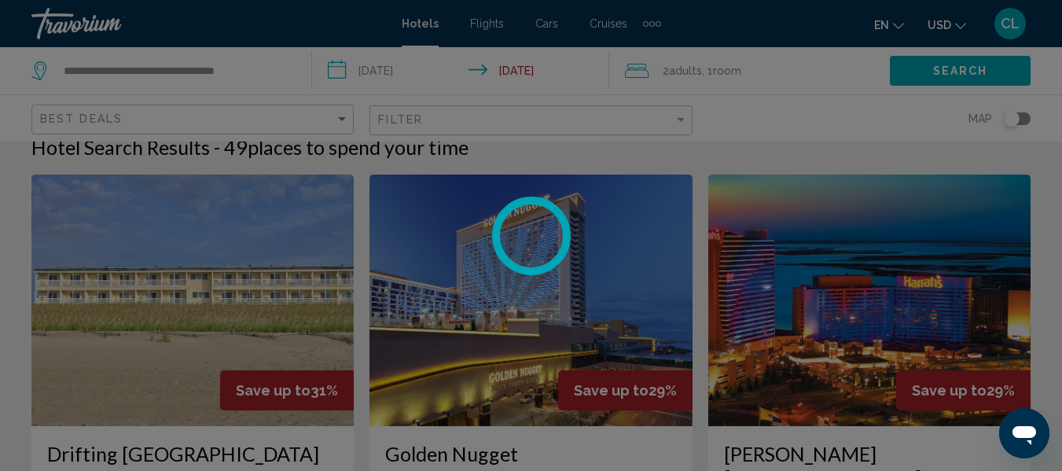
scroll to position [2186, 0]
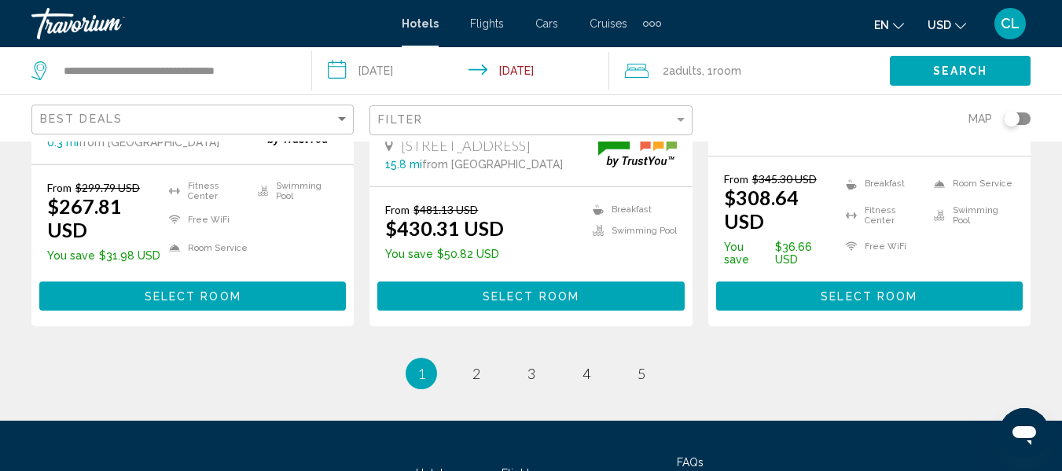
click at [938, 19] on button "USD USD ($) MXN (Mex$) CAD (Can$) GBP (£) EUR (€) AUD (A$) NZD (NZ$) CNY (CN¥)" at bounding box center [947, 24] width 39 height 23
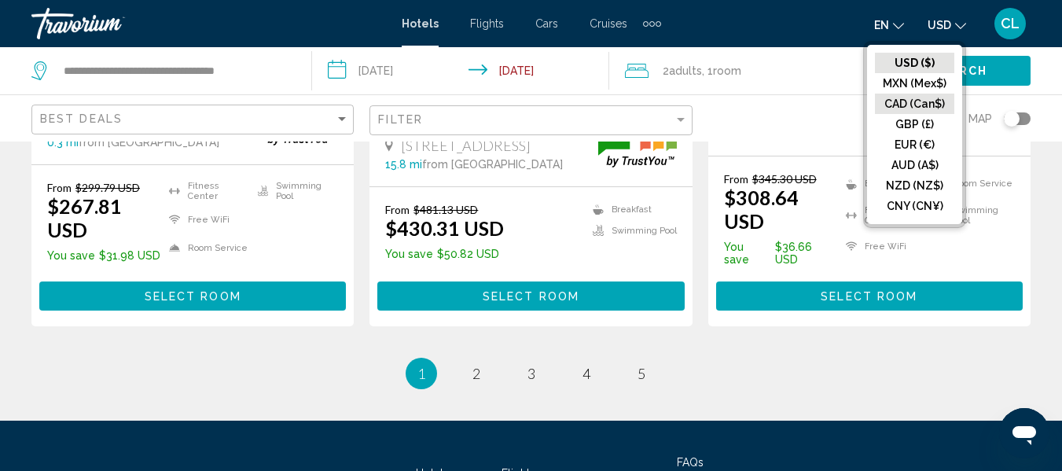
click at [922, 94] on button "CAD (Can$)" at bounding box center [914, 104] width 79 height 20
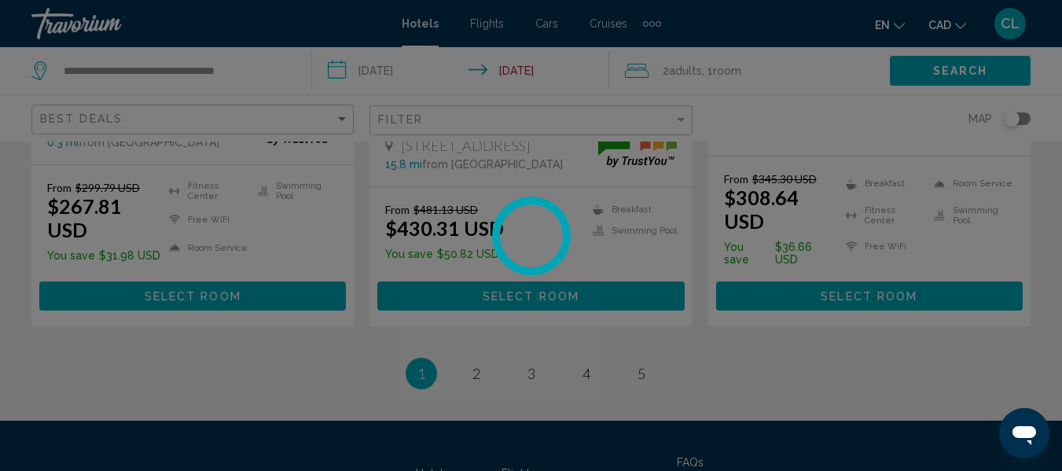
scroll to position [46, 0]
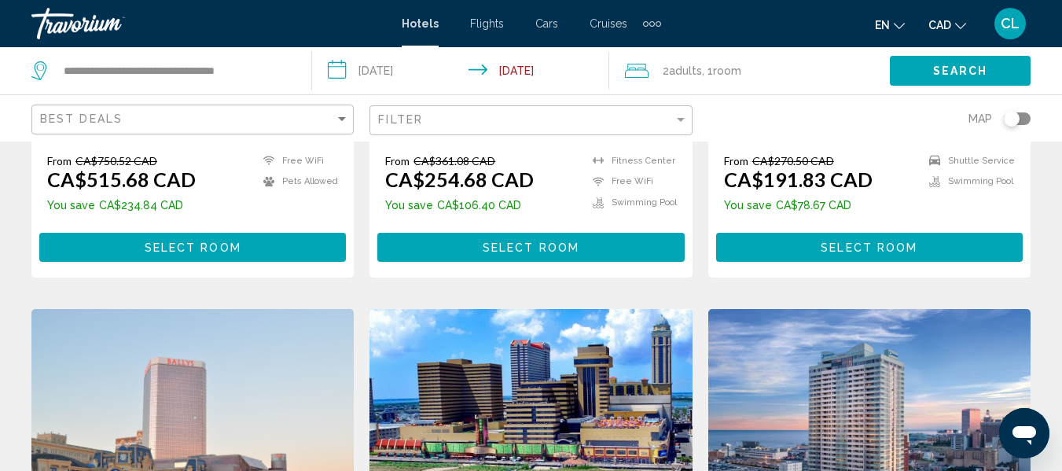
scroll to position [629, 0]
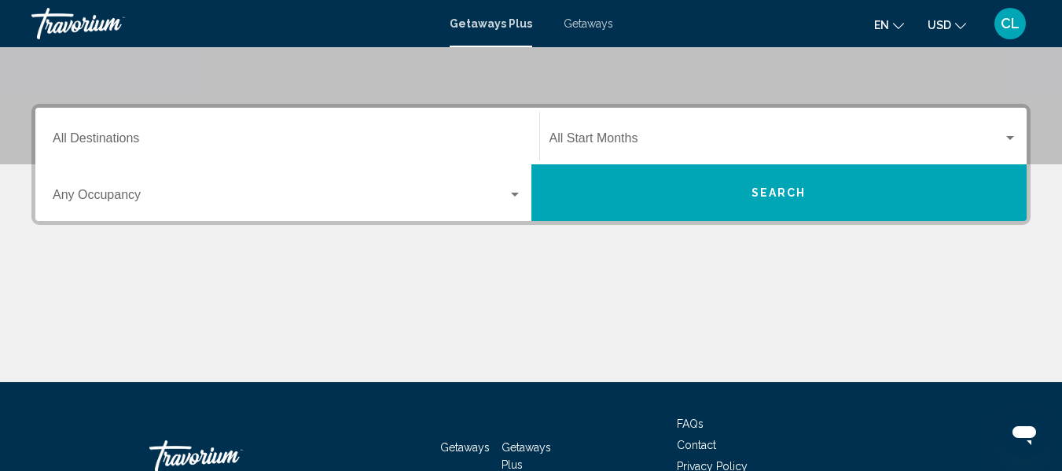
scroll to position [314, 0]
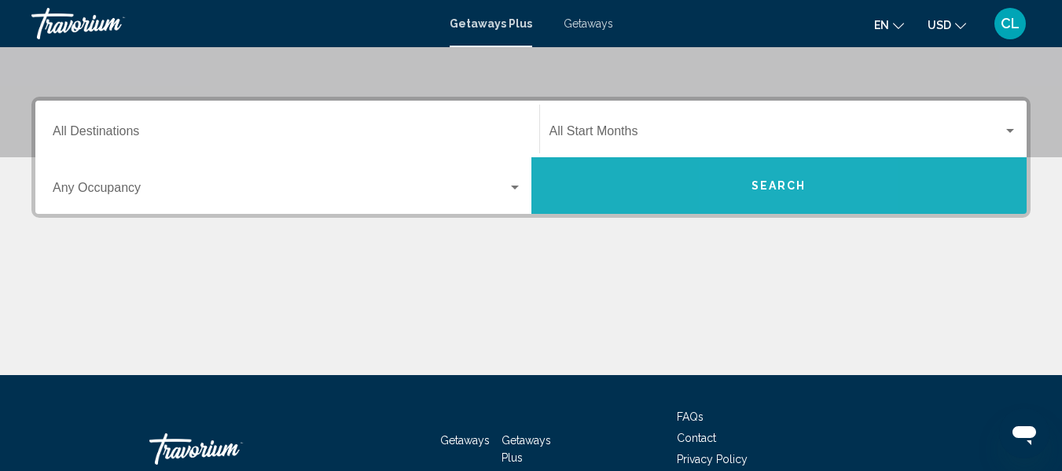
click at [762, 189] on span "Search" at bounding box center [778, 186] width 55 height 13
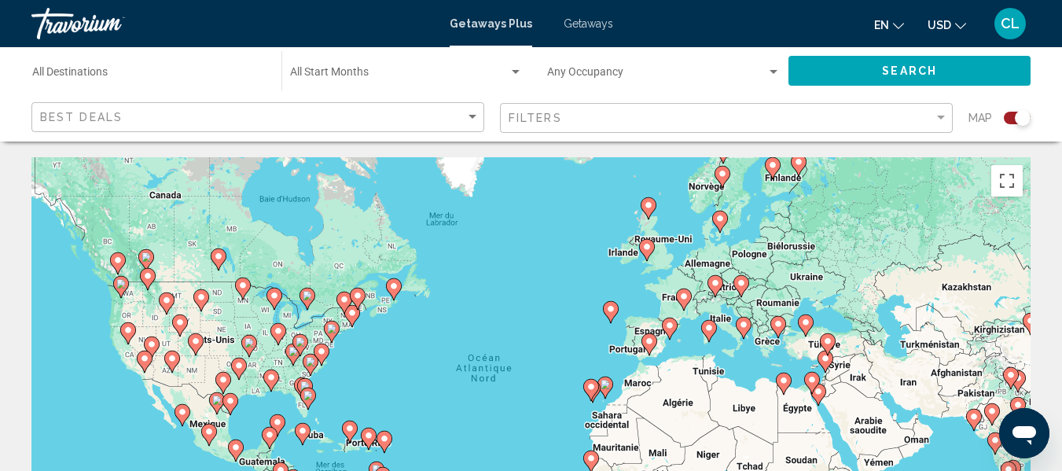
click at [777, 328] on image "Main content" at bounding box center [777, 323] width 9 height 9
type input "**********"
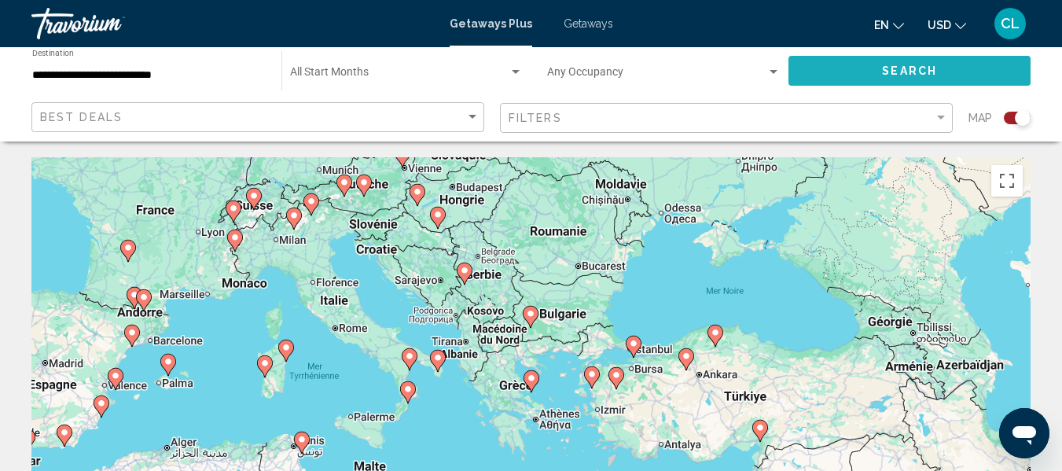
click at [909, 69] on span "Search" at bounding box center [909, 71] width 55 height 13
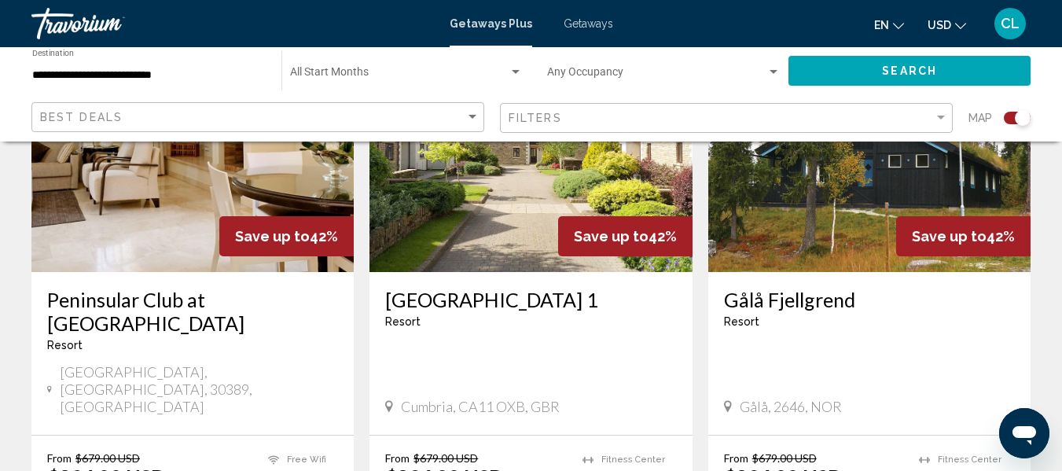
scroll to position [707, 0]
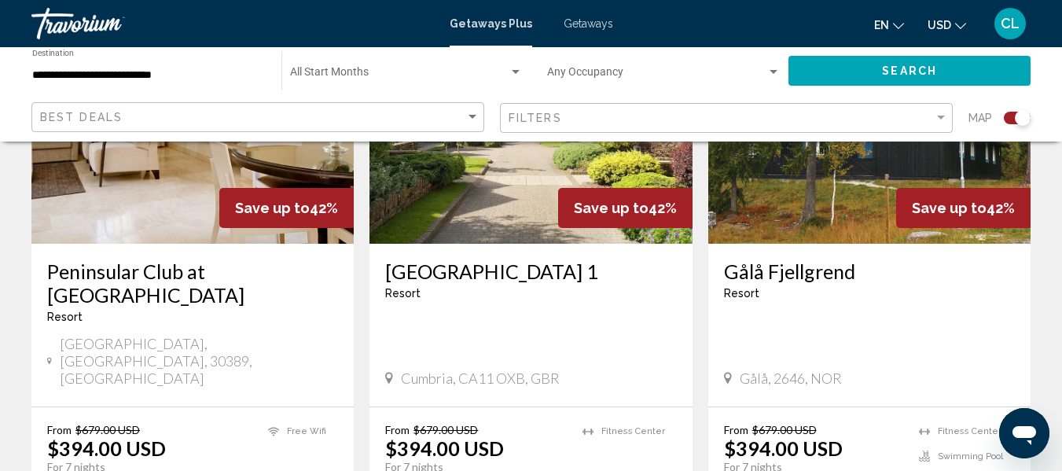
click at [938, 20] on span "USD" at bounding box center [940, 25] width 24 height 13
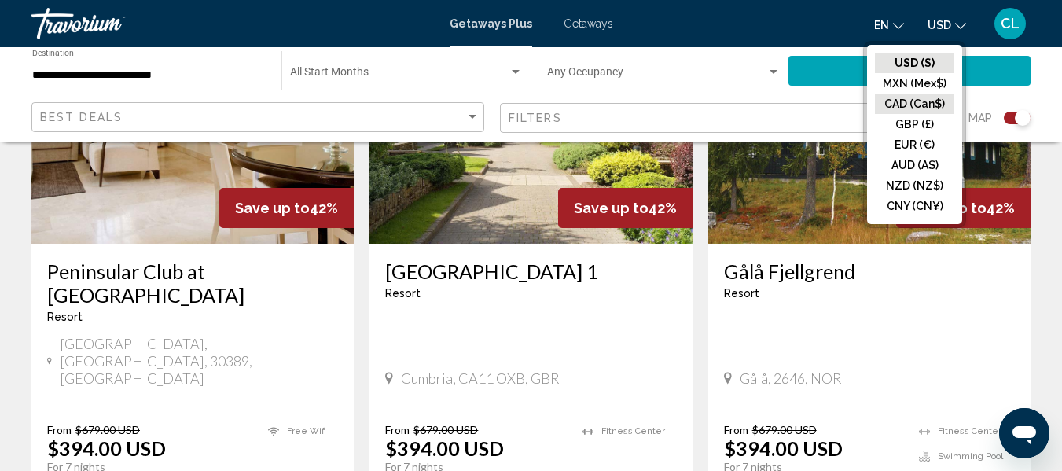
click at [906, 98] on button "CAD (Can$)" at bounding box center [914, 104] width 79 height 20
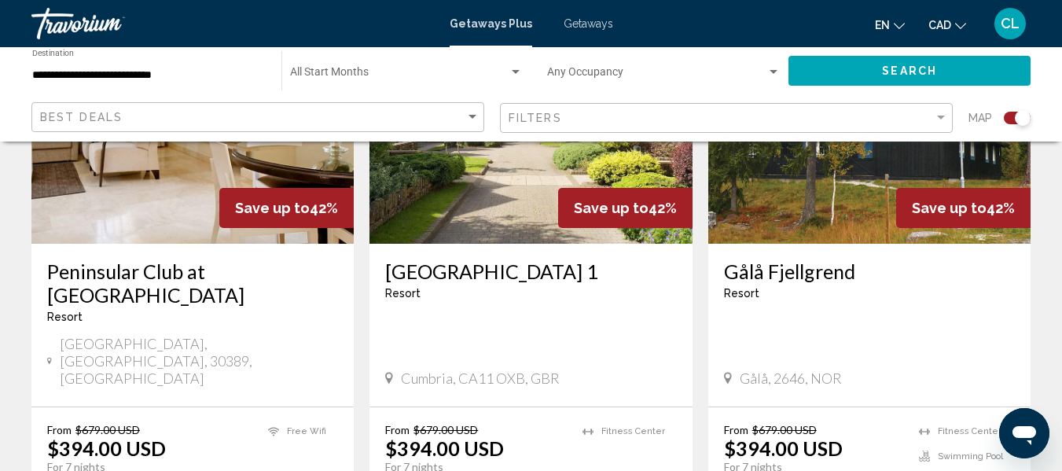
click at [917, 63] on button "Search" at bounding box center [909, 70] width 242 height 29
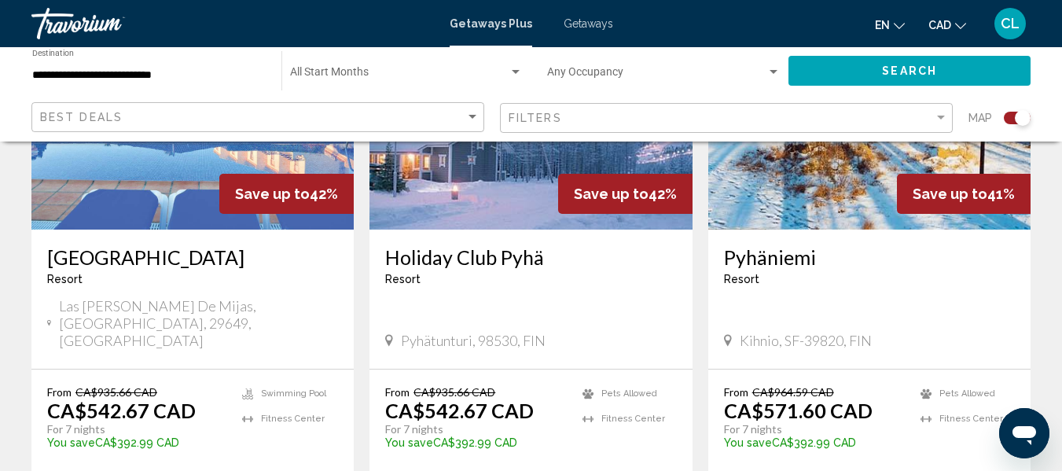
scroll to position [2594, 0]
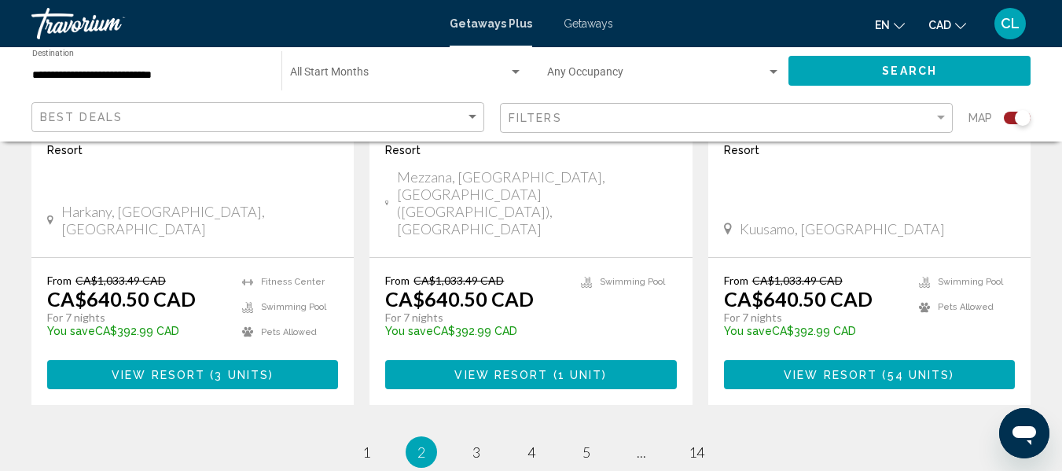
scroll to position [2583, 0]
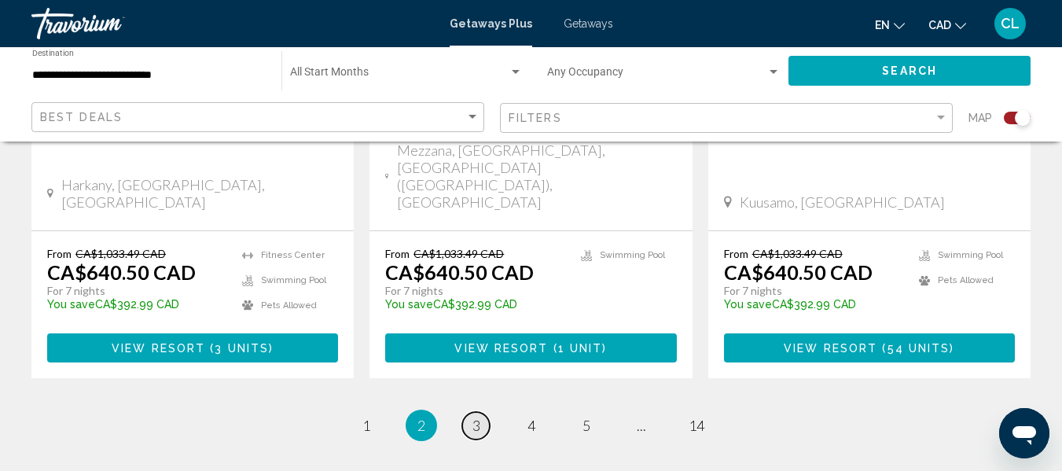
click at [477, 417] on span "3" at bounding box center [476, 425] width 8 height 17
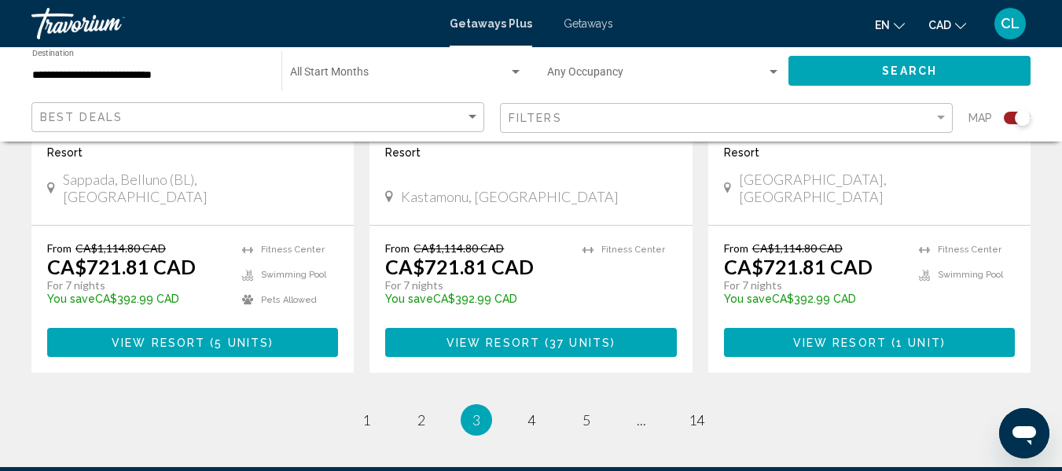
scroll to position [2594, 0]
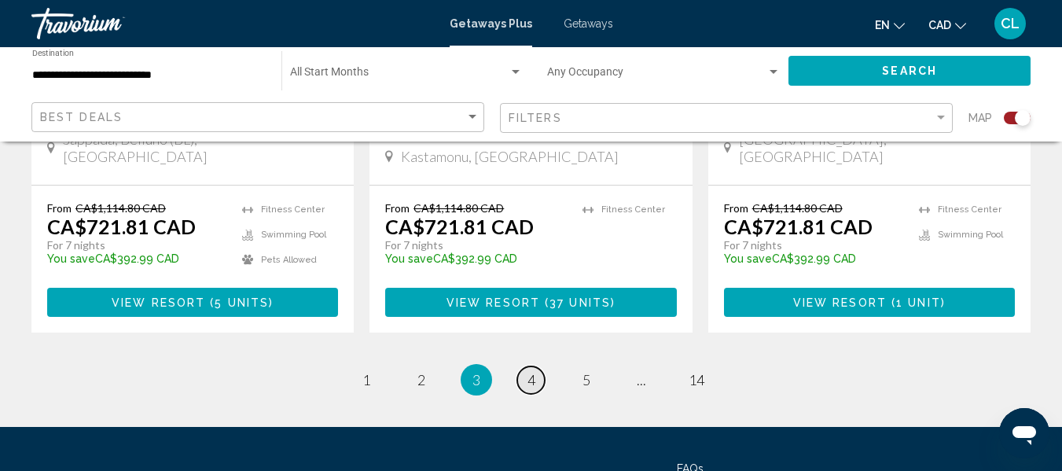
click at [534, 371] on span "4" at bounding box center [531, 379] width 8 height 17
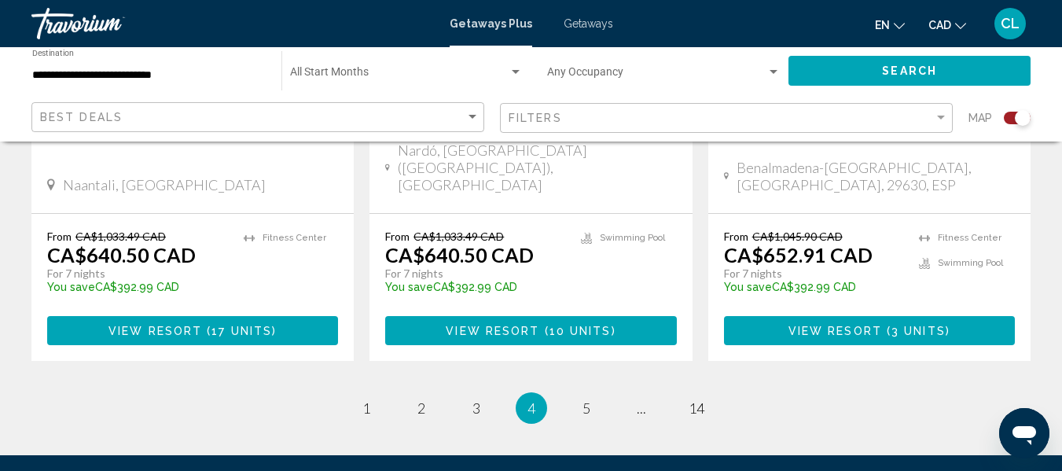
scroll to position [2594, 0]
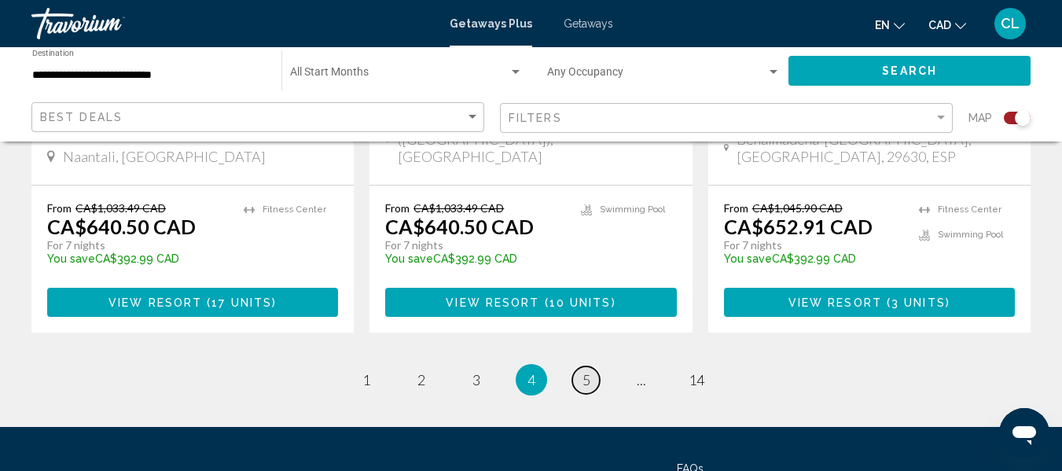
click at [587, 371] on span "5" at bounding box center [586, 379] width 8 height 17
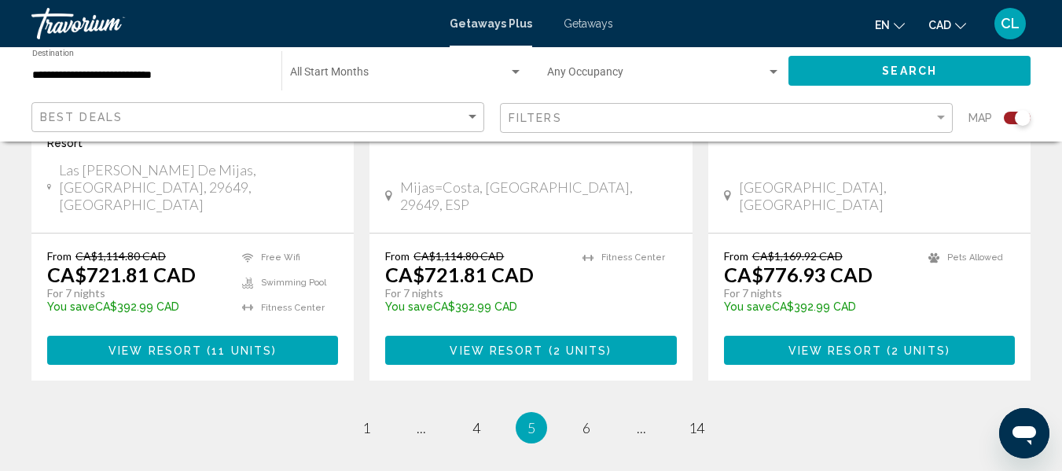
scroll to position [2673, 0]
